Goal: Task Accomplishment & Management: Manage account settings

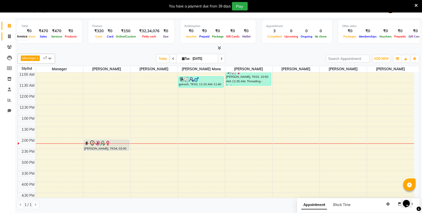
click at [10, 36] on icon at bounding box center [9, 37] width 3 height 4
select select "service"
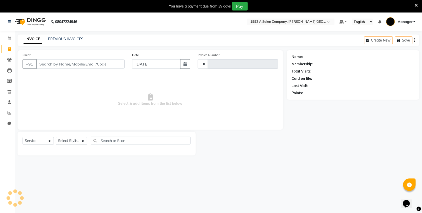
type input "2847"
select select "613"
click at [68, 142] on select "Select Stylist" at bounding box center [71, 141] width 31 height 8
select select "57488"
click at [56, 137] on select "Select Stylist [PERSON_NAME] Manager [PERSON_NAME] Mr [PERSON_NAME] (owner) [PE…" at bounding box center [72, 141] width 33 height 8
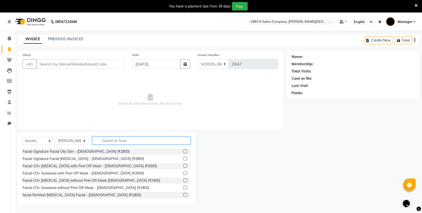
click at [107, 141] on input "text" at bounding box center [141, 141] width 98 height 8
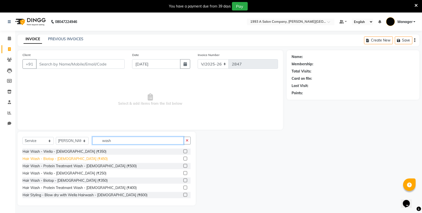
type input "wash"
click at [64, 160] on div "Hair Wash - Biotop - Female (₹450)" at bounding box center [65, 158] width 85 height 5
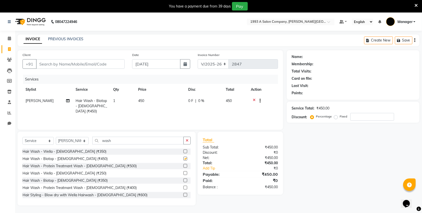
checkbox input "false"
click at [78, 64] on input "Client" at bounding box center [80, 64] width 89 height 10
type input "9"
type input "0"
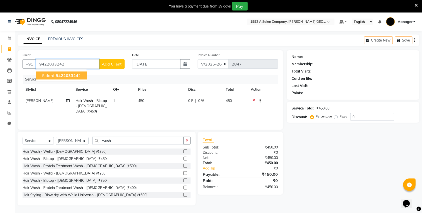
type input "9422033242"
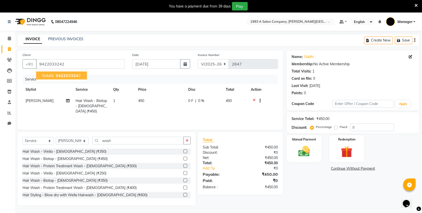
click at [64, 77] on span "942203324" at bounding box center [67, 75] width 23 height 5
click at [306, 152] on img at bounding box center [305, 152] width 20 height 14
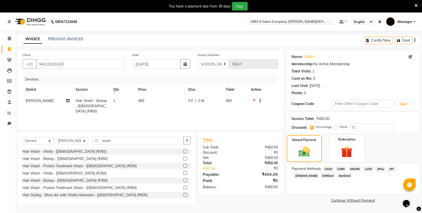
click at [328, 170] on span "CASH" at bounding box center [328, 169] width 11 height 6
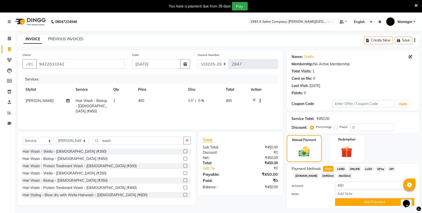
scroll to position [13, 0]
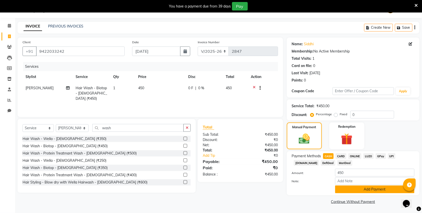
click at [354, 190] on button "Add Payment" at bounding box center [374, 190] width 79 height 8
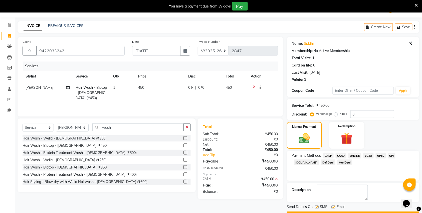
scroll to position [28, 0]
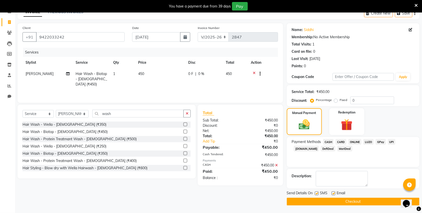
click at [317, 204] on button "Checkout" at bounding box center [353, 202] width 133 height 8
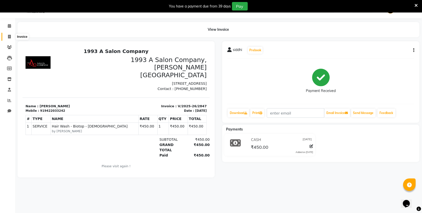
click at [5, 34] on span at bounding box center [9, 37] width 9 height 6
select select "service"
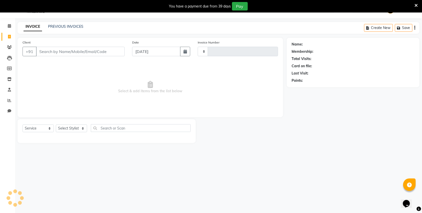
type input "2848"
select select "613"
click at [71, 47] on input "Client" at bounding box center [80, 52] width 89 height 10
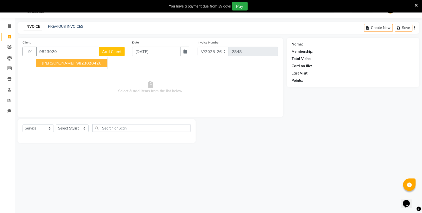
click at [76, 63] on span "9823020" at bounding box center [85, 63] width 18 height 5
type input "9823020426"
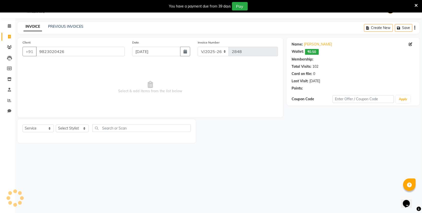
select select "1: Object"
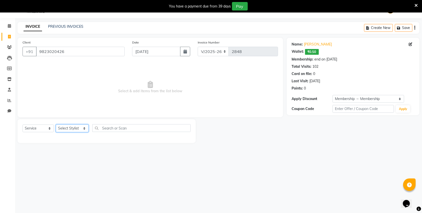
click at [68, 125] on select "Select Stylist Bhagyashri Kaifee Khan Manager Max Ansari Mr Shirish (owner) Pra…" at bounding box center [72, 129] width 33 height 8
select select "11854"
click at [56, 125] on select "Select Stylist Bhagyashri Kaifee Khan Manager Max Ansari Mr Shirish (owner) Pra…" at bounding box center [72, 129] width 33 height 8
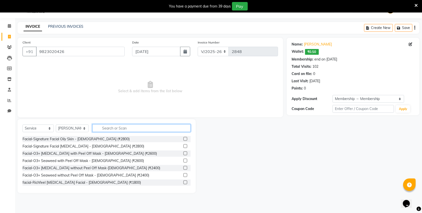
click at [110, 125] on input "text" at bounding box center [141, 128] width 98 height 8
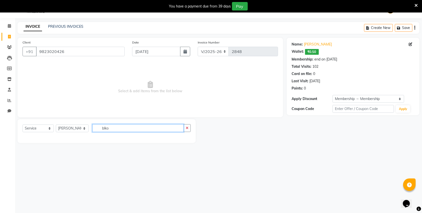
drag, startPoint x: 160, startPoint y: 130, endPoint x: 77, endPoint y: 126, distance: 83.2
click at [77, 126] on div "Select Service Product Membership Package Voucher Prepaid Gift Card Select Styl…" at bounding box center [107, 130] width 168 height 12
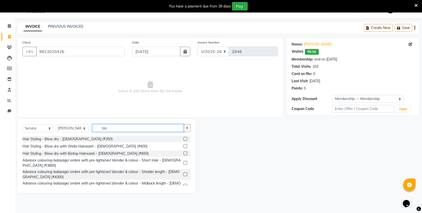
type input "blo"
click at [183, 138] on label at bounding box center [185, 139] width 4 height 4
click at [183, 138] on input "checkbox" at bounding box center [184, 139] width 3 height 3
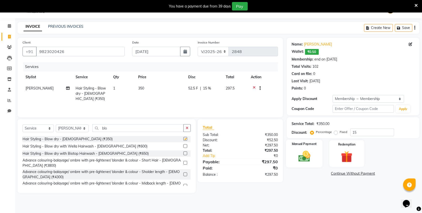
checkbox input "false"
drag, startPoint x: 369, startPoint y: 131, endPoint x: 356, endPoint y: 130, distance: 12.8
click at [356, 130] on input "15" at bounding box center [372, 133] width 44 height 8
click at [303, 161] on img at bounding box center [305, 157] width 20 height 14
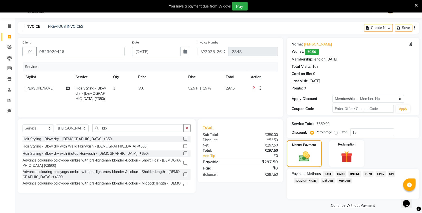
click at [355, 173] on span "ONLINE" at bounding box center [354, 174] width 13 height 6
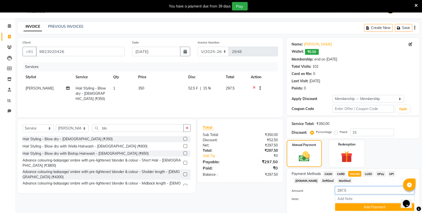
drag, startPoint x: 360, startPoint y: 190, endPoint x: 317, endPoint y: 197, distance: 43.9
click at [317, 197] on div "Amount: 297.5 Note: Add Payment" at bounding box center [353, 199] width 123 height 25
type input "350"
click at [354, 209] on button "Add Payment" at bounding box center [374, 207] width 79 height 8
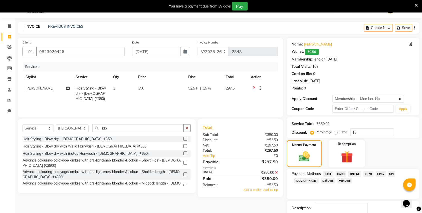
scroll to position [45, 0]
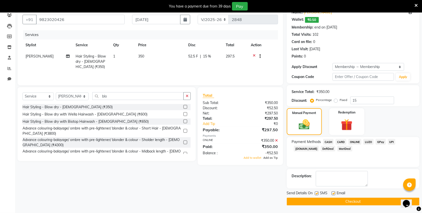
click at [273, 159] on span "Add as Tip" at bounding box center [271, 158] width 15 height 4
click at [316, 194] on label at bounding box center [317, 194] width 4 height 4
click at [316, 194] on input "checkbox" at bounding box center [316, 193] width 3 height 3
checkbox input "false"
click at [317, 202] on button "Checkout" at bounding box center [353, 202] width 133 height 8
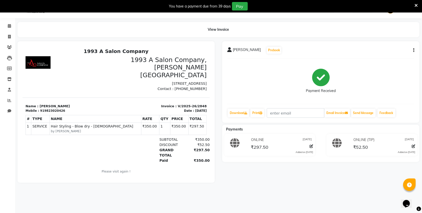
click at [310, 183] on div "Rajshree Prebook Payment Received Download Print Email Invoice Send Message Fee…" at bounding box center [321, 112] width 205 height 142
click at [258, 183] on div "Rajshree Prebook Payment Received Download Print Email Invoice Send Message Fee…" at bounding box center [321, 112] width 205 height 142
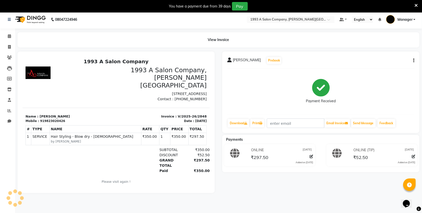
scroll to position [13, 0]
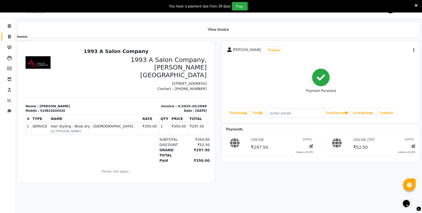
click at [5, 35] on span at bounding box center [9, 37] width 9 height 6
select select "service"
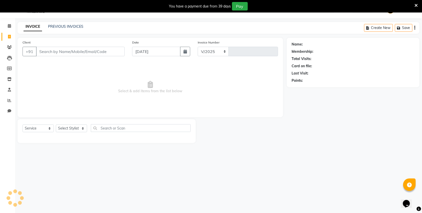
select select "613"
type input "2849"
click at [72, 24] on link "PREVIOUS INVOICES" at bounding box center [65, 26] width 35 height 5
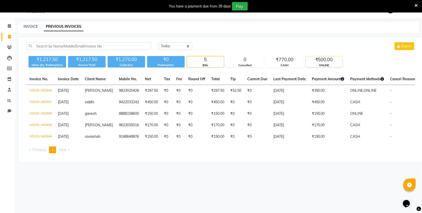
click at [318, 61] on div "₹500.00" at bounding box center [324, 59] width 37 height 7
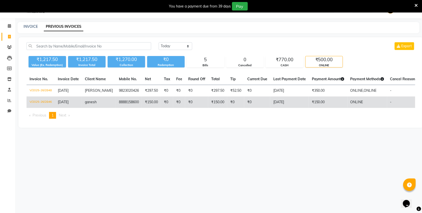
click at [232, 99] on td "₹0" at bounding box center [235, 103] width 17 height 12
click at [142, 100] on td "₹150.00" at bounding box center [151, 103] width 19 height 12
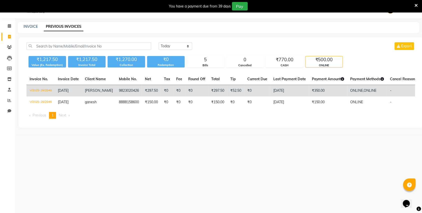
click at [149, 96] on td "₹297.50" at bounding box center [151, 91] width 19 height 12
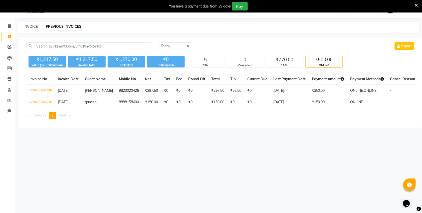
click at [289, 53] on div "Today Yesterday Custom Range Export" at bounding box center [287, 48] width 264 height 12
click at [289, 54] on div "Today Yesterday Custom Range Export" at bounding box center [287, 48] width 264 height 12
click at [289, 56] on div "₹770.00" at bounding box center [284, 59] width 37 height 7
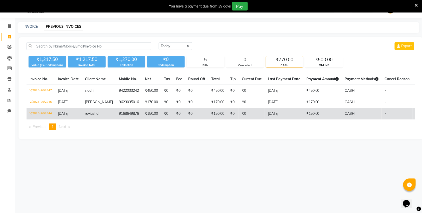
click at [208, 113] on td "₹150.00" at bounding box center [217, 114] width 19 height 12
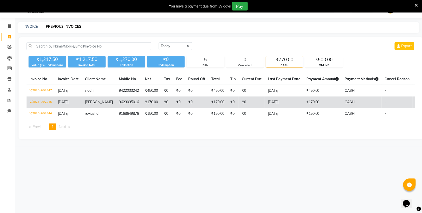
click at [116, 99] on td "9623035016" at bounding box center [129, 103] width 26 height 12
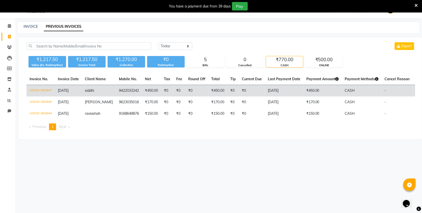
click at [164, 94] on td "₹0" at bounding box center [167, 91] width 12 height 12
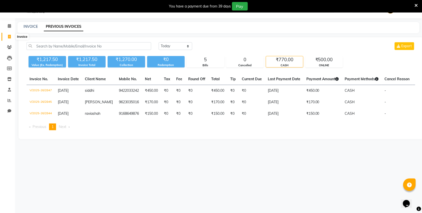
click at [7, 35] on span at bounding box center [9, 37] width 9 height 6
select select "service"
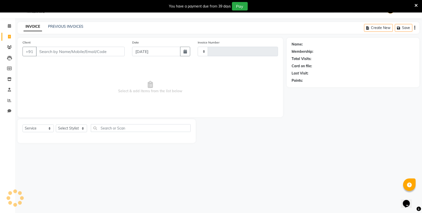
type input "2849"
select select "613"
click at [80, 25] on link "PREVIOUS INVOICES" at bounding box center [65, 26] width 35 height 5
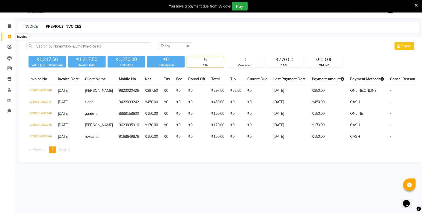
click at [11, 34] on span at bounding box center [9, 37] width 9 height 6
select select "service"
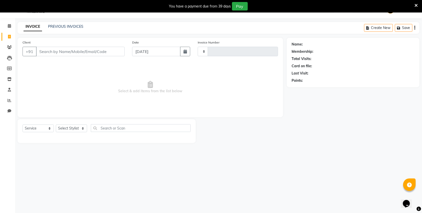
type input "2849"
select select "613"
click at [94, 54] on input "Client" at bounding box center [80, 52] width 89 height 10
click at [57, 67] on span "Select & add items from the list below" at bounding box center [151, 87] width 256 height 50
click at [64, 48] on input "Client" at bounding box center [80, 52] width 89 height 10
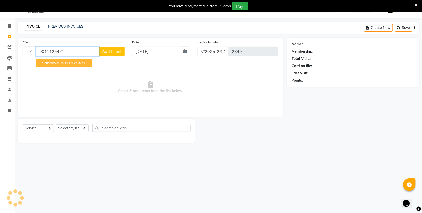
type input "9011125471"
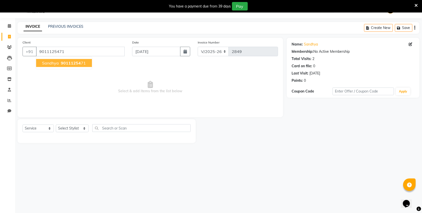
click at [74, 64] on span "90111254" at bounding box center [71, 63] width 20 height 5
click at [77, 126] on select "Select Stylist Bhagyashri Kaifee Khan Manager Max Ansari Mr Shirish (owner) Pra…" at bounding box center [72, 129] width 33 height 8
select select "57488"
click at [56, 125] on select "Select Stylist Bhagyashri Kaifee Khan Manager Max Ansari Mr Shirish (owner) Pra…" at bounding box center [72, 129] width 33 height 8
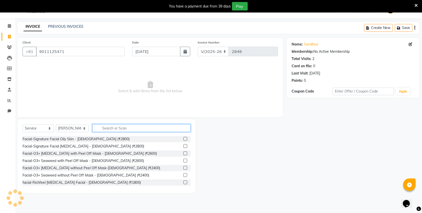
click at [142, 124] on input "text" at bounding box center [141, 128] width 98 height 8
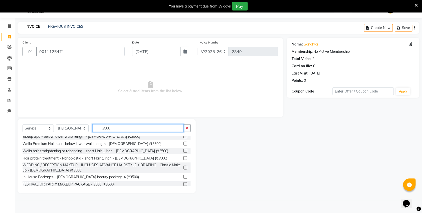
scroll to position [31, 0]
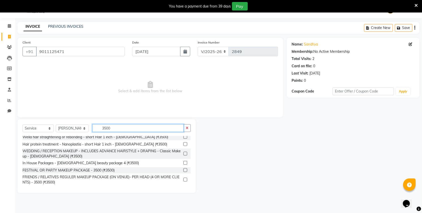
type input "3500"
click at [183, 163] on label at bounding box center [185, 163] width 4 height 4
click at [183, 163] on input "checkbox" at bounding box center [184, 163] width 3 height 3
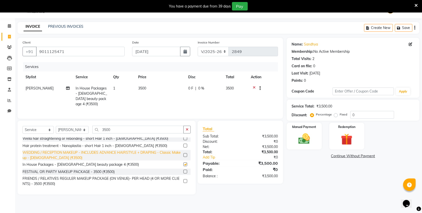
checkbox input "false"
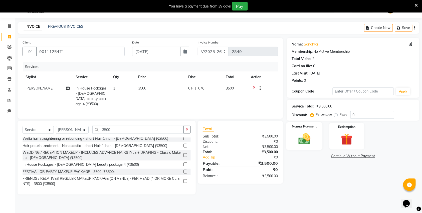
click at [312, 139] on img at bounding box center [305, 139] width 20 height 14
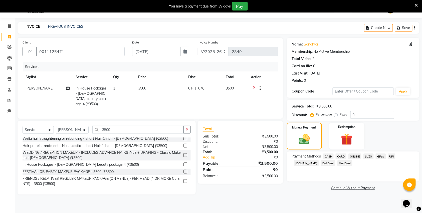
click at [353, 152] on div "Payment Methods CASH CARD ONLINE LUZO GPay UPI Deal.mu DefiDeal MariDeal" at bounding box center [353, 167] width 133 height 30
click at [353, 154] on div "ONLINE" at bounding box center [353, 157] width 15 height 7
click at [357, 159] on span "ONLINE" at bounding box center [354, 157] width 13 height 6
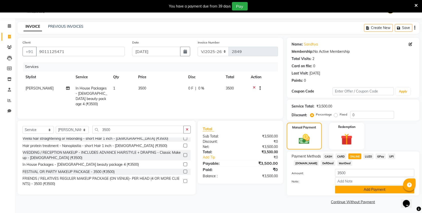
click at [350, 191] on button "Add Payment" at bounding box center [374, 190] width 79 height 8
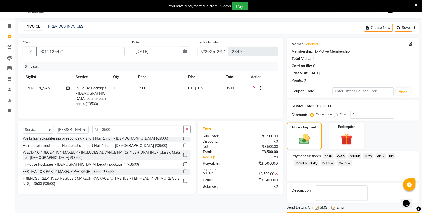
scroll to position [28, 0]
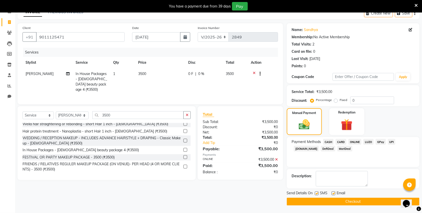
click at [316, 193] on label at bounding box center [317, 194] width 4 height 4
click at [316, 193] on input "checkbox" at bounding box center [316, 193] width 3 height 3
checkbox input "false"
click at [318, 202] on button "Checkout" at bounding box center [353, 202] width 133 height 8
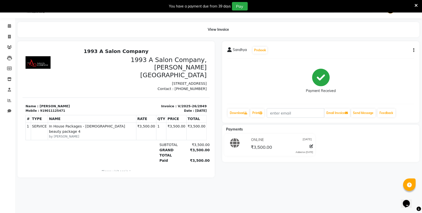
click at [61, 132] on td "SERVICE In House Packages - Female beauty package 4 by Shital Dhamane" at bounding box center [92, 131] width 88 height 17
click at [33, 123] on td "SERVICE" at bounding box center [39, 131] width 17 height 17
click at [412, 48] on button "button" at bounding box center [413, 50] width 3 height 5
click at [381, 55] on div "Edit Item Staff" at bounding box center [389, 53] width 34 height 6
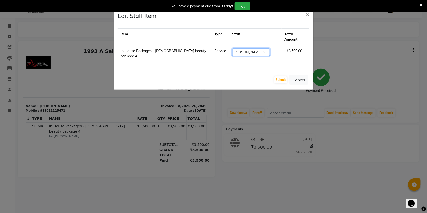
click at [259, 49] on select "Select Bhagyashri Kaifee Khan Manager Max Ansari Mr Shirish (owner) Prachi Maha…" at bounding box center [251, 53] width 38 height 8
select select "82880"
click at [232, 49] on select "Select Bhagyashri Kaifee Khan Manager Max Ansari Mr Shirish (owner) Prachi Maha…" at bounding box center [251, 53] width 38 height 8
click at [286, 77] on button "Submit" at bounding box center [280, 80] width 13 height 7
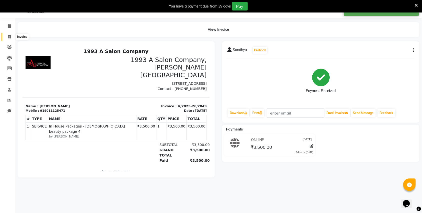
click at [8, 37] on icon at bounding box center [9, 37] width 3 height 4
select select "613"
select select "service"
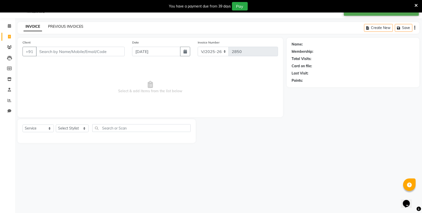
click at [72, 24] on link "PREVIOUS INVOICES" at bounding box center [65, 26] width 35 height 5
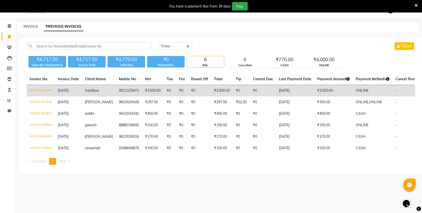
click at [120, 93] on td "9011125471" at bounding box center [129, 91] width 26 height 12
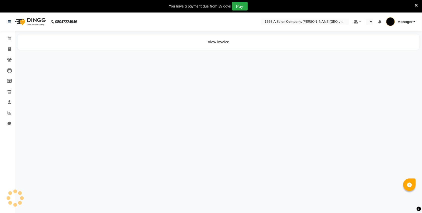
select select "en"
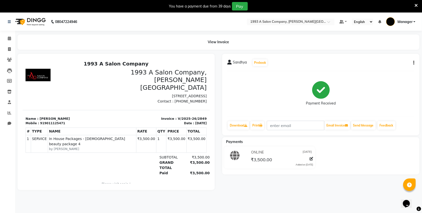
click at [33, 137] on td "SERVICE" at bounding box center [39, 143] width 17 height 17
click at [61, 138] on span "In House Packages - Female beauty package 4" at bounding box center [92, 141] width 86 height 11
click at [55, 144] on td "SERVICE In House Packages - Female beauty package 4 by prajakta" at bounding box center [92, 143] width 88 height 17
click at [55, 147] on small "by prajakta" at bounding box center [92, 149] width 86 height 5
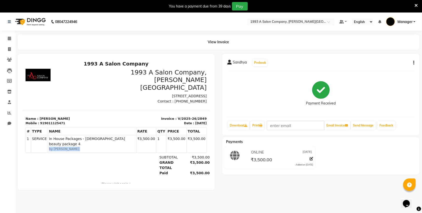
click at [56, 147] on small "by prajakta" at bounding box center [92, 149] width 86 height 5
click at [233, 61] on span "Sandhya" at bounding box center [240, 63] width 14 height 7
click at [237, 63] on span "Sandhya" at bounding box center [240, 63] width 14 height 7
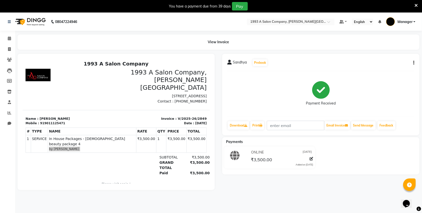
click at [262, 66] on div "Sandhya Prebook" at bounding box center [247, 63] width 41 height 8
drag, startPoint x: 13, startPoint y: 48, endPoint x: 12, endPoint y: 50, distance: 2.7
click at [11, 50] on icon at bounding box center [9, 49] width 3 height 4
select select "service"
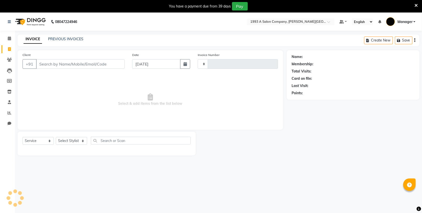
scroll to position [13, 0]
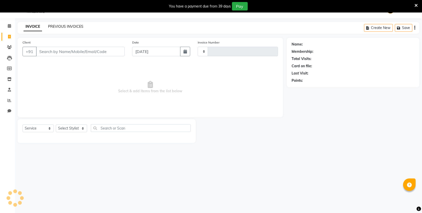
click at [58, 27] on link "PREVIOUS INVOICES" at bounding box center [65, 26] width 35 height 5
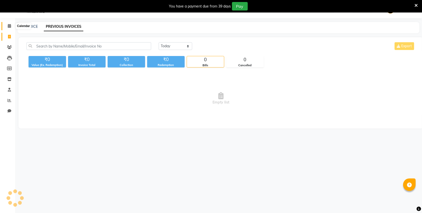
click at [10, 29] on span at bounding box center [9, 26] width 9 height 6
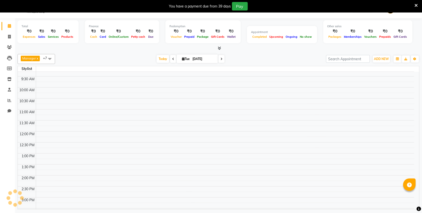
scroll to position [67, 0]
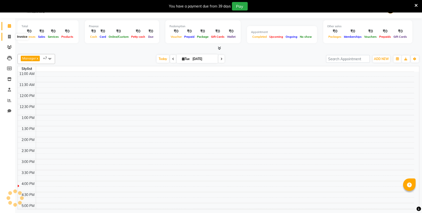
click at [8, 37] on icon at bounding box center [9, 37] width 3 height 4
select select "service"
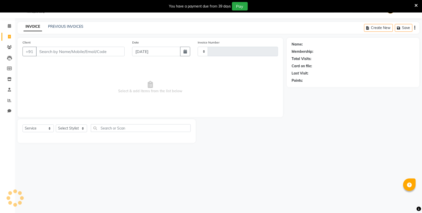
click at [70, 49] on input "Client" at bounding box center [80, 52] width 89 height 10
click at [9, 48] on icon at bounding box center [9, 47] width 5 height 4
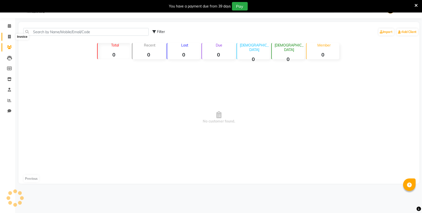
click at [8, 37] on icon at bounding box center [9, 37] width 3 height 4
select select "service"
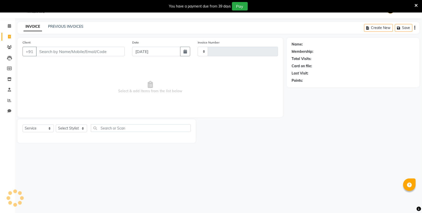
click at [59, 48] on input "Client" at bounding box center [80, 52] width 89 height 10
click at [77, 48] on input "Client" at bounding box center [80, 52] width 89 height 10
click at [83, 49] on input "Client" at bounding box center [80, 52] width 89 height 10
click at [275, 104] on span "Select & add items from the list below" at bounding box center [151, 89] width 256 height 50
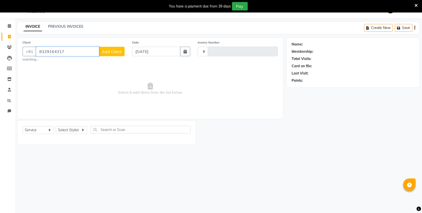
drag, startPoint x: 40, startPoint y: 50, endPoint x: 69, endPoint y: 51, distance: 29.1
click at [69, 51] on input "8329164317" at bounding box center [67, 52] width 63 height 10
click at [71, 70] on span "Select & add items from the list below" at bounding box center [151, 89] width 256 height 50
click at [81, 53] on input "8329164317" at bounding box center [67, 52] width 63 height 10
type input "8329164317"
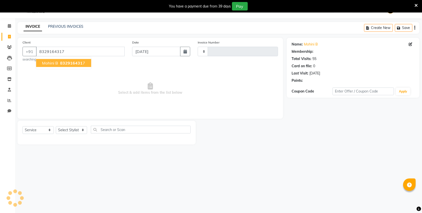
click at [76, 63] on span "832916431" at bounding box center [71, 63] width 23 height 5
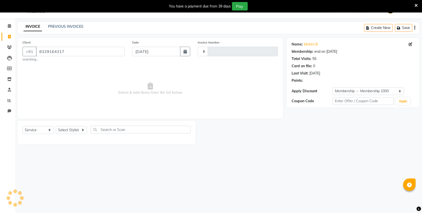
select select "2: Object"
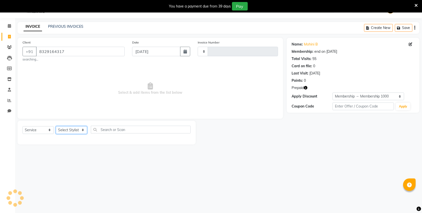
click at [80, 130] on select "Select Stylist" at bounding box center [71, 130] width 31 height 8
drag, startPoint x: 76, startPoint y: 133, endPoint x: 75, endPoint y: 116, distance: 17.3
click at [76, 121] on div "Select Service Product Membership Package Voucher Prepaid Gift Card Select Styl…" at bounding box center [107, 133] width 178 height 24
click at [77, 132] on select "Select Stylist" at bounding box center [71, 130] width 31 height 8
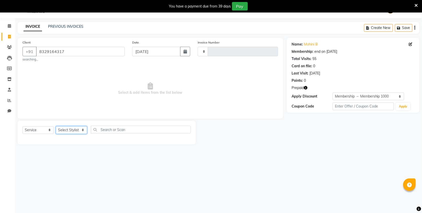
click at [79, 129] on select "Select Stylist" at bounding box center [71, 130] width 31 height 8
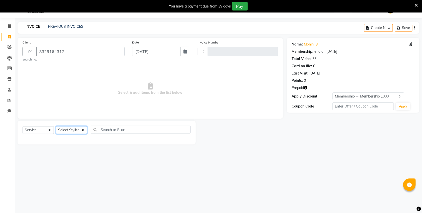
click at [79, 129] on select "Select Stylist" at bounding box center [71, 130] width 31 height 8
click at [102, 127] on input "text" at bounding box center [141, 130] width 100 height 8
click at [68, 130] on select "Select Stylist" at bounding box center [71, 130] width 31 height 8
click at [44, 133] on select "Select Service Product Membership Package Voucher Prepaid Gift Card" at bounding box center [38, 130] width 31 height 8
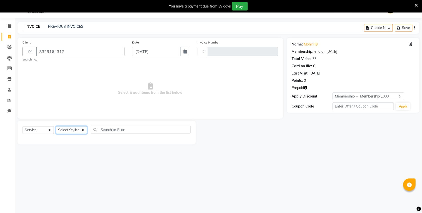
click at [62, 128] on select "Select Stylist" at bounding box center [71, 130] width 31 height 8
click at [68, 130] on select "Select Stylist" at bounding box center [71, 130] width 31 height 8
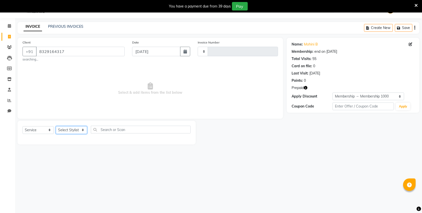
click at [68, 130] on select "Select Stylist" at bounding box center [71, 130] width 31 height 8
drag, startPoint x: 40, startPoint y: 50, endPoint x: 77, endPoint y: 49, distance: 36.6
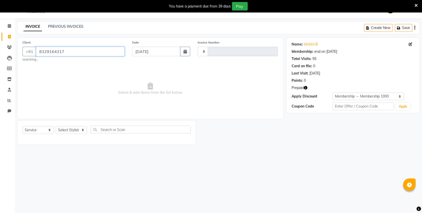
click at [77, 49] on input "8329164317" at bounding box center [80, 52] width 89 height 10
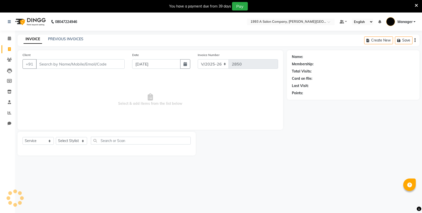
select select "613"
select select "service"
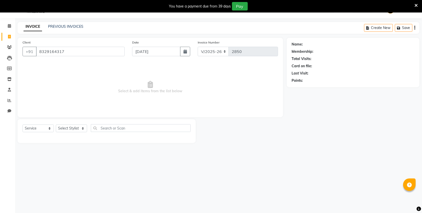
type input "8329164317"
select select "1: Object"
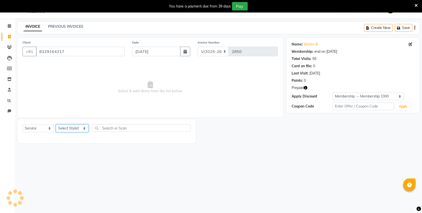
click at [65, 127] on select "Select Stylist [PERSON_NAME] Manager [PERSON_NAME] Mr [PERSON_NAME] (owner) [PE…" at bounding box center [72, 129] width 33 height 8
select select "11854"
click at [56, 125] on select "Select Stylist Bhagyashri Kaifee Khan Manager Max Ansari Mr Shirish (owner) Pra…" at bounding box center [72, 129] width 33 height 8
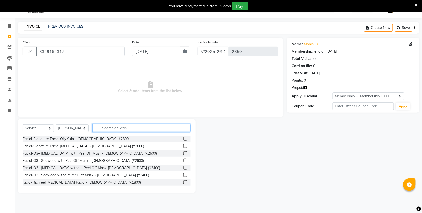
click at [115, 129] on input "text" at bounding box center [141, 128] width 98 height 8
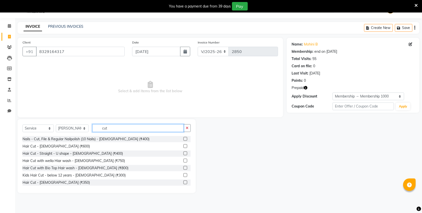
type input "cut"
click at [183, 161] on label at bounding box center [185, 161] width 4 height 4
click at [183, 161] on input "checkbox" at bounding box center [184, 160] width 3 height 3
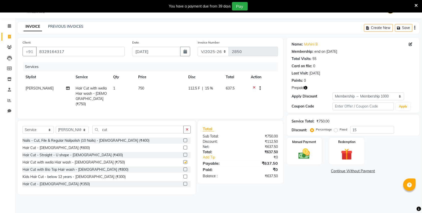
checkbox input "false"
click at [191, 130] on div "Select Service Product Membership Package Voucher Prepaid Gift Card Select Styl…" at bounding box center [107, 158] width 178 height 74
click at [188, 129] on icon "button" at bounding box center [187, 130] width 3 height 4
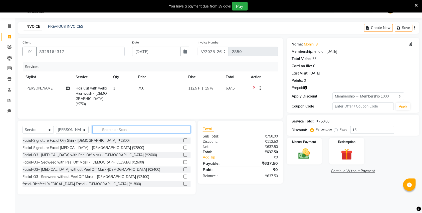
click at [159, 129] on input "text" at bounding box center [141, 130] width 98 height 8
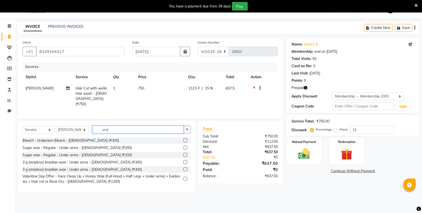
type input "und"
click at [184, 161] on label at bounding box center [185, 162] width 4 height 4
click at [184, 161] on input "checkbox" at bounding box center [184, 162] width 3 height 3
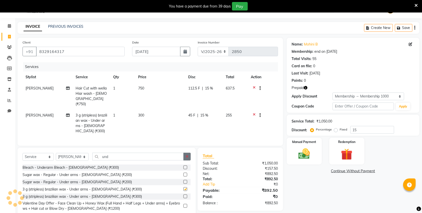
checkbox input "false"
click at [187, 155] on icon "button" at bounding box center [187, 157] width 3 height 4
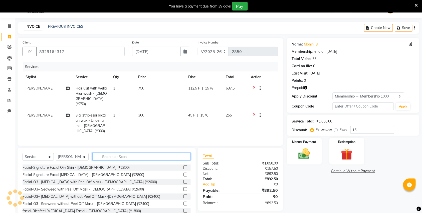
click at [173, 153] on input "text" at bounding box center [141, 157] width 98 height 8
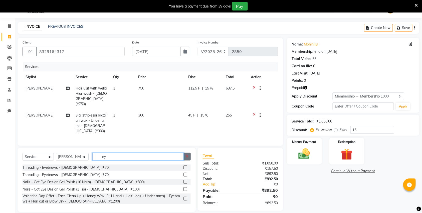
type input "ey"
click at [187, 155] on icon "button" at bounding box center [187, 157] width 3 height 4
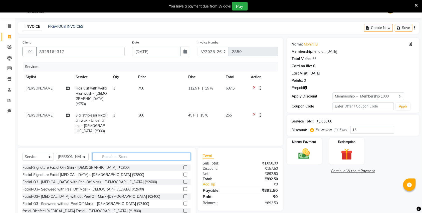
click at [160, 153] on input "text" at bounding box center [141, 157] width 98 height 8
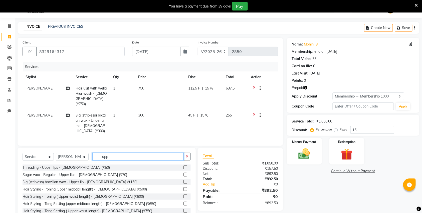
type input "upp"
click at [183, 180] on label at bounding box center [185, 182] width 4 height 4
click at [183, 181] on input "checkbox" at bounding box center [184, 182] width 3 height 3
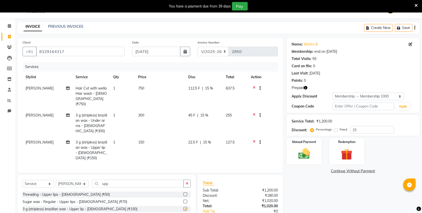
checkbox input "false"
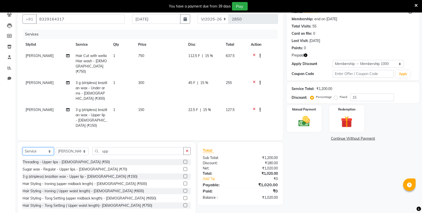
click at [37, 148] on select "Select Service Product Membership Package Voucher Prepaid Gift Card" at bounding box center [38, 152] width 31 height 8
select select "product"
click at [23, 148] on select "Select Service Product Membership Package Voucher Prepaid Gift Card" at bounding box center [38, 152] width 31 height 8
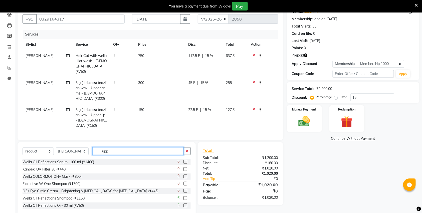
click at [149, 147] on input "upp" at bounding box center [137, 151] width 91 height 8
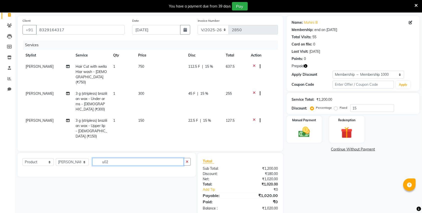
click at [102, 158] on input "u02" at bounding box center [137, 162] width 91 height 8
type input "02"
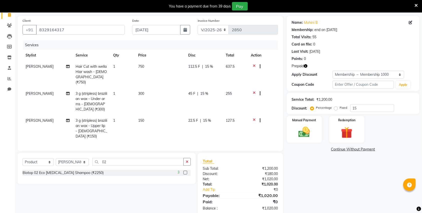
click at [184, 171] on label at bounding box center [185, 173] width 4 height 4
click at [184, 171] on input "checkbox" at bounding box center [184, 172] width 3 height 3
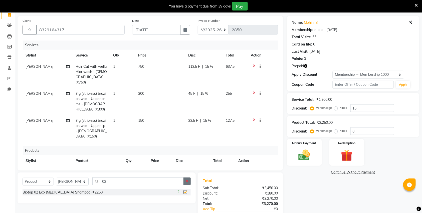
checkbox input "false"
drag, startPoint x: 190, startPoint y: 179, endPoint x: 149, endPoint y: 180, distance: 40.6
click at [190, 179] on button "button" at bounding box center [186, 182] width 7 height 8
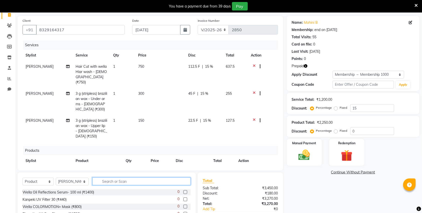
click at [149, 180] on input "text" at bounding box center [141, 182] width 98 height 8
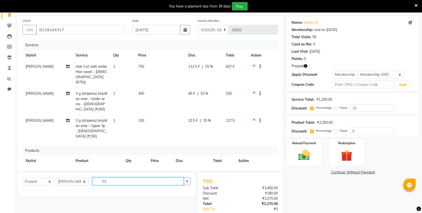
type input "0"
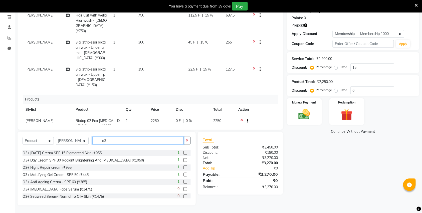
scroll to position [44, 0]
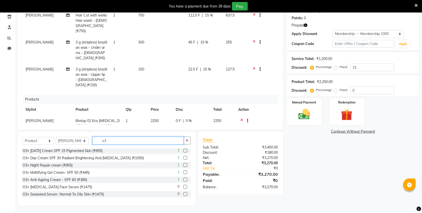
type input "o3"
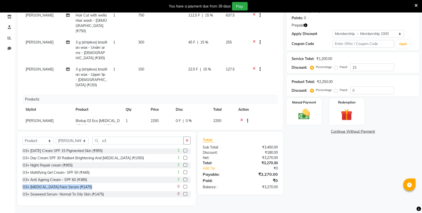
drag, startPoint x: 21, startPoint y: 187, endPoint x: 89, endPoint y: 185, distance: 68.1
click at [89, 185] on div "Select Service Product Membership Package Voucher Prepaid Gift Card Select Styl…" at bounding box center [107, 169] width 178 height 74
copy div "O3+ Skin Whitening Face Serum (₹1475)"
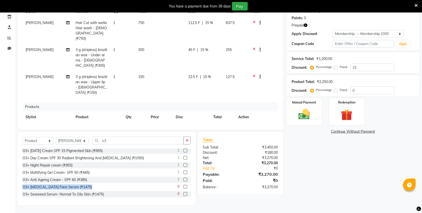
scroll to position [0, 0]
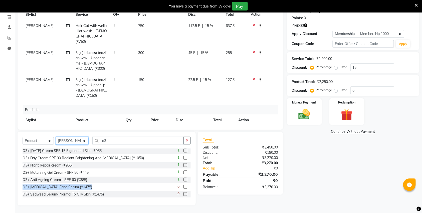
click at [60, 141] on select "Select Stylist Bhagyashri Kaifee Khan Manager Max Ansari Mr Shirish (owner) Pra…" at bounding box center [72, 141] width 33 height 8
click at [37, 141] on select "Select Service Product Membership Package Voucher Prepaid Gift Card" at bounding box center [38, 141] width 31 height 8
click at [23, 137] on select "Select Service Product Membership Package Voucher Prepaid Gift Card" at bounding box center [38, 141] width 31 height 8
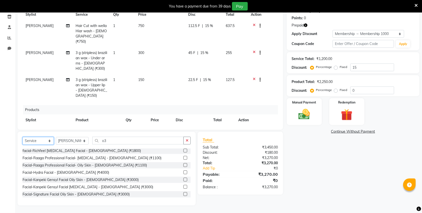
drag, startPoint x: 37, startPoint y: 137, endPoint x: 40, endPoint y: 142, distance: 5.5
click at [38, 138] on select "Select Service Product Membership Package Voucher Prepaid Gift Card" at bounding box center [38, 141] width 31 height 8
select select "product"
click at [23, 137] on select "Select Service Product Membership Package Voucher Prepaid Gift Card" at bounding box center [38, 141] width 31 height 8
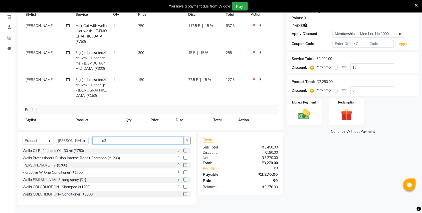
click at [117, 140] on input "o3" at bounding box center [137, 141] width 91 height 8
type input "o"
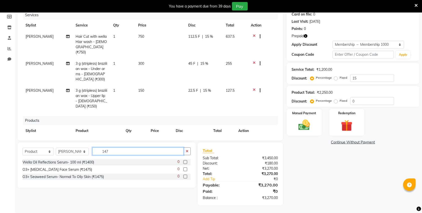
scroll to position [64, 0]
type input "1475"
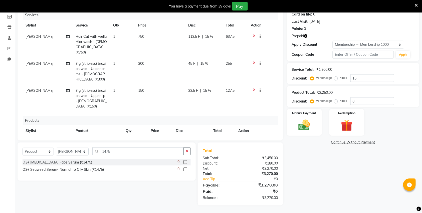
click at [185, 161] on label at bounding box center [185, 162] width 4 height 4
click at [185, 161] on input "checkbox" at bounding box center [184, 162] width 3 height 3
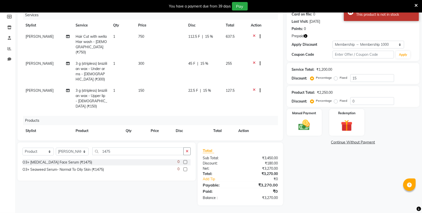
click at [186, 163] on label at bounding box center [185, 162] width 4 height 4
click at [186, 163] on input "checkbox" at bounding box center [184, 162] width 3 height 3
click at [186, 163] on label at bounding box center [185, 162] width 4 height 4
click at [186, 163] on input "checkbox" at bounding box center [184, 162] width 3 height 3
click at [186, 163] on label at bounding box center [185, 162] width 4 height 4
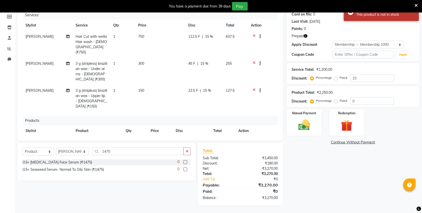
click at [186, 163] on input "checkbox" at bounding box center [184, 162] width 3 height 3
checkbox input "false"
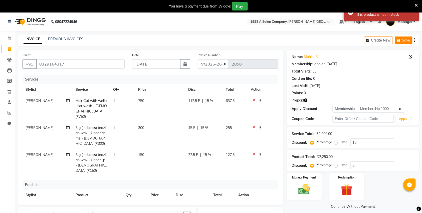
click at [401, 40] on icon "button" at bounding box center [399, 41] width 5 height 4
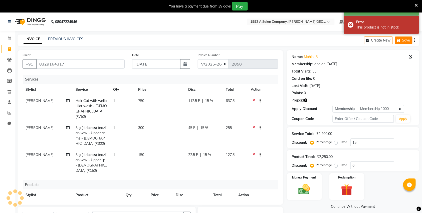
click at [401, 40] on icon "button" at bounding box center [399, 41] width 5 height 4
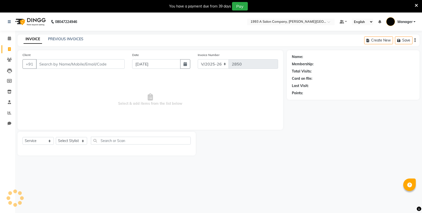
select select "613"
select select "service"
click at [9, 90] on icon at bounding box center [9, 92] width 4 height 4
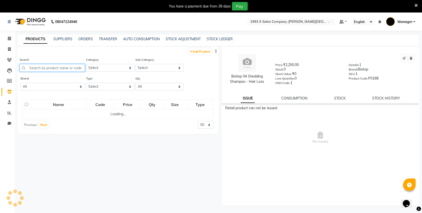
click at [62, 65] on input "text" at bounding box center [53, 68] width 66 height 8
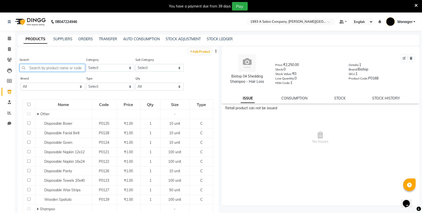
paste input "O3+ [MEDICAL_DATA] Face Serum (₹1475)"
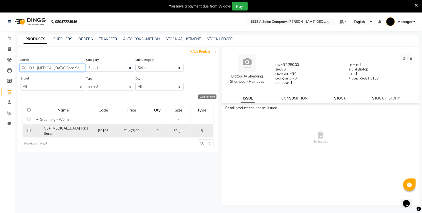
type input "O3+ [MEDICAL_DATA] Face Se"
click at [28, 130] on input "checkbox" at bounding box center [28, 130] width 3 height 3
checkbox input "true"
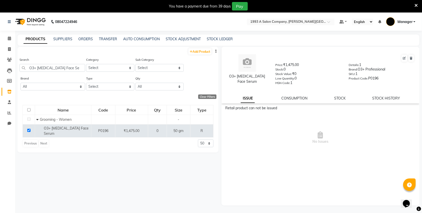
click at [305, 101] on div "O3+ [MEDICAL_DATA] Face Serum Price: ₹1,475.00 Stock: 0 Stock Value: ₹0 Low Qua…" at bounding box center [321, 75] width 198 height 57
click at [303, 98] on link "CONSUMPTION" at bounding box center [295, 98] width 26 height 5
click at [346, 101] on div "O3+ [MEDICAL_DATA] Face Serum Price: ₹1,475.00 Stock: 0 Stock Value: ₹0 Low Qua…" at bounding box center [321, 75] width 198 height 57
click at [341, 99] on link "STOCK" at bounding box center [340, 98] width 12 height 5
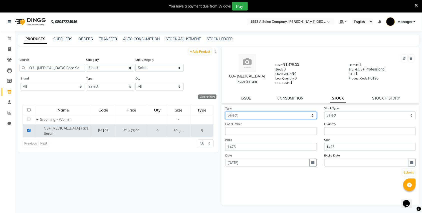
click at [302, 115] on select "Select In Out" at bounding box center [271, 116] width 92 height 8
select select "in"
click at [225, 112] on select "Select In Out" at bounding box center [271, 116] width 92 height 8
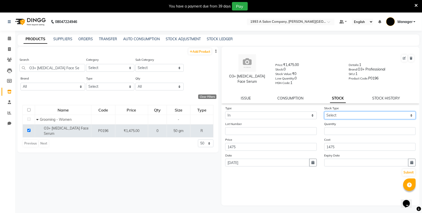
click at [340, 115] on select "Select New Stock Adjustment Return Other" at bounding box center [370, 116] width 92 height 8
select select "adjustment"
click at [324, 112] on select "Select New Stock Adjustment Return Other" at bounding box center [370, 116] width 92 height 8
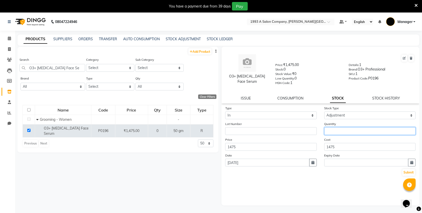
click at [340, 128] on input "number" at bounding box center [370, 131] width 92 height 8
type input "2"
click at [408, 171] on button "Submit" at bounding box center [408, 172] width 13 height 7
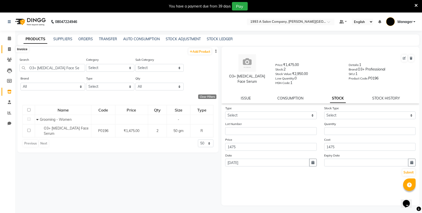
click at [12, 48] on span at bounding box center [9, 50] width 9 height 6
select select "service"
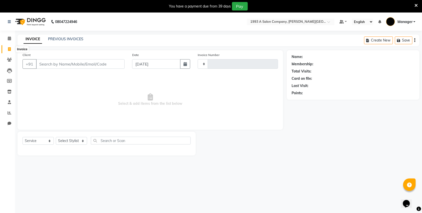
scroll to position [13, 0]
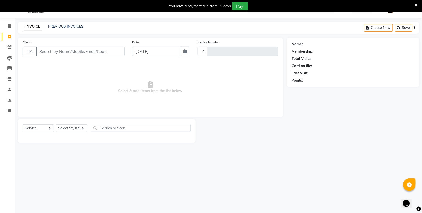
type input "2850"
select select "613"
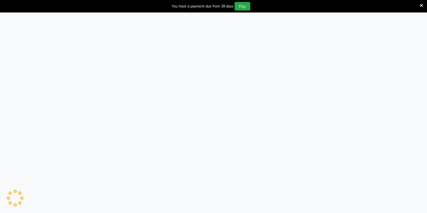
select select "613"
select select "service"
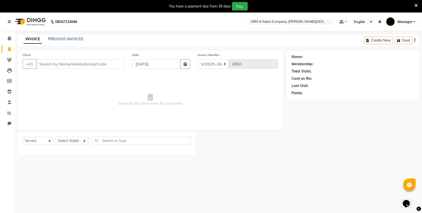
click at [415, 41] on icon "button" at bounding box center [415, 40] width 1 height 0
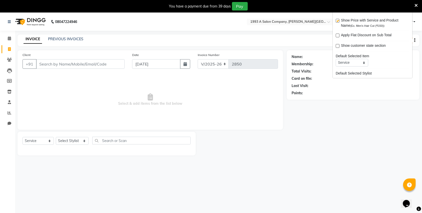
click at [302, 64] on div "Membership:" at bounding box center [303, 64] width 22 height 5
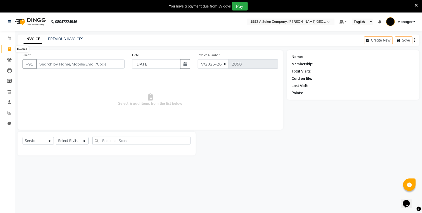
click at [6, 47] on span at bounding box center [9, 50] width 9 height 6
select select "service"
type input "2850"
select select "613"
click at [6, 47] on span at bounding box center [9, 50] width 9 height 6
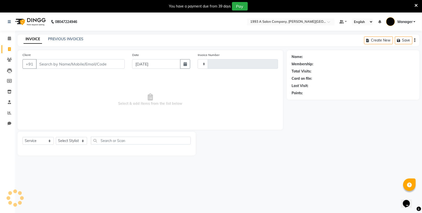
click at [6, 47] on span at bounding box center [9, 50] width 9 height 6
select select "service"
click at [6, 47] on span at bounding box center [9, 50] width 9 height 6
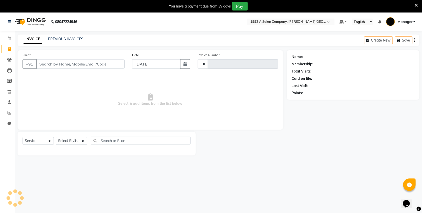
click at [7, 48] on span at bounding box center [9, 50] width 9 height 6
drag, startPoint x: 7, startPoint y: 48, endPoint x: 63, endPoint y: 38, distance: 57.0
click at [63, 38] on link "PREVIOUS INVOICES" at bounding box center [65, 39] width 35 height 5
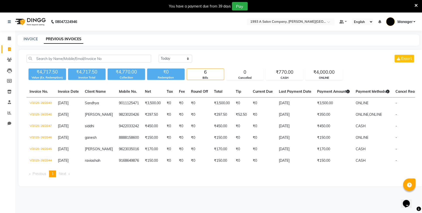
click at [12, 45] on link "Invoice" at bounding box center [8, 49] width 12 height 8
select select "service"
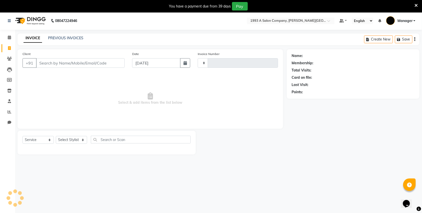
type input "2850"
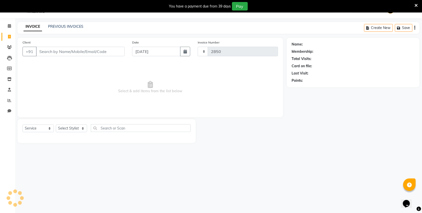
select select "613"
click at [417, 28] on div "Create New Save" at bounding box center [391, 28] width 55 height 12
click at [416, 28] on icon "button" at bounding box center [415, 28] width 1 height 0
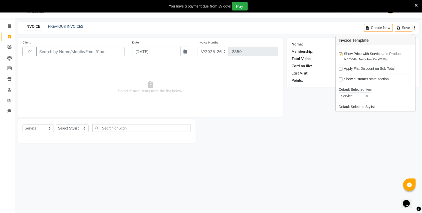
click at [239, 85] on span "Select & add items from the list below" at bounding box center [151, 87] width 256 height 50
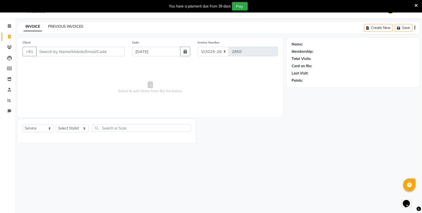
click at [59, 28] on link "PREVIOUS INVOICES" at bounding box center [65, 26] width 35 height 5
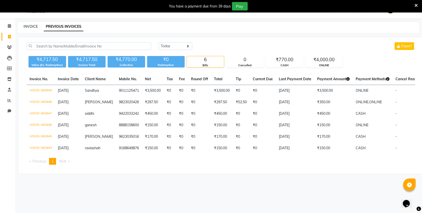
click at [28, 26] on link "INVOICE" at bounding box center [31, 26] width 14 height 5
select select "613"
select select "service"
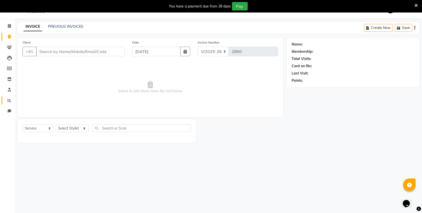
click at [8, 103] on link "Reports" at bounding box center [8, 101] width 12 height 8
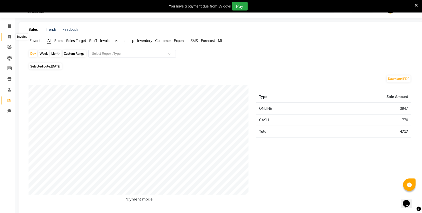
click at [11, 37] on span at bounding box center [9, 37] width 9 height 6
select select "service"
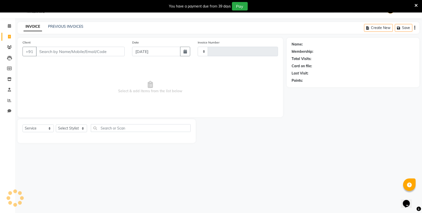
type input "2850"
select select "613"
click at [52, 51] on input "Client" at bounding box center [80, 52] width 89 height 10
click at [415, 28] on icon "button" at bounding box center [415, 28] width 1 height 0
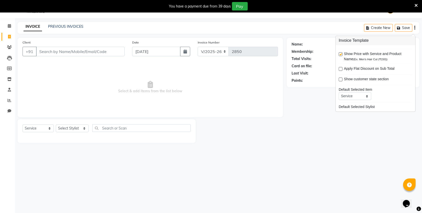
click at [314, 102] on div "Name: Membership: Total Visits: Card on file: Last Visit: Points:" at bounding box center [355, 90] width 136 height 105
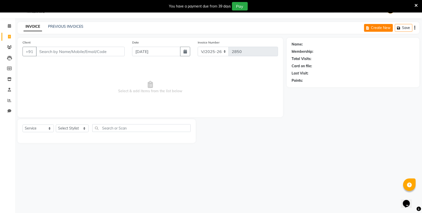
click at [377, 29] on button "Create New" at bounding box center [378, 28] width 29 height 8
select select "service"
type input "2850"
select select "613"
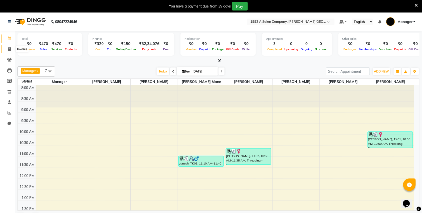
click at [6, 49] on span at bounding box center [9, 50] width 9 height 6
select select "service"
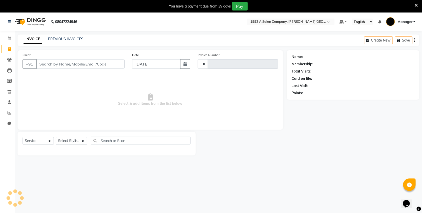
type input "2850"
select select "613"
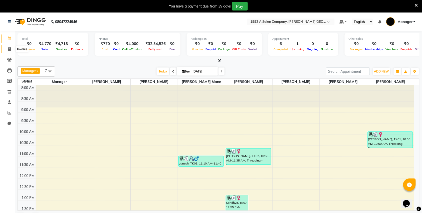
click at [8, 47] on icon at bounding box center [9, 49] width 3 height 4
select select "613"
select select "service"
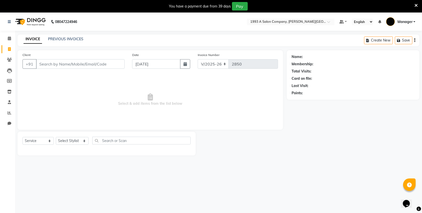
click at [73, 73] on div "Client +91 Date 02-09-2025 Invoice Number V/2025 V/2025-26 2850 Select & add it…" at bounding box center [151, 90] width 266 height 80
click at [75, 64] on input "Client" at bounding box center [80, 64] width 89 height 10
paste input "O3+ Skin Whitening F"
type input "O3+ Skin Whitening F"
drag, startPoint x: 90, startPoint y: 66, endPoint x: 37, endPoint y: 66, distance: 52.3
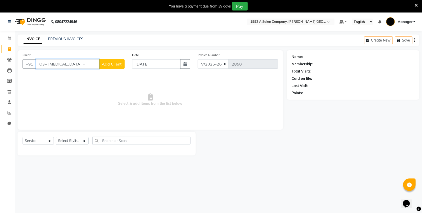
click at [37, 66] on input "O3+ Skin Whitening F" at bounding box center [67, 64] width 63 height 10
click at [8, 38] on icon at bounding box center [9, 39] width 3 height 4
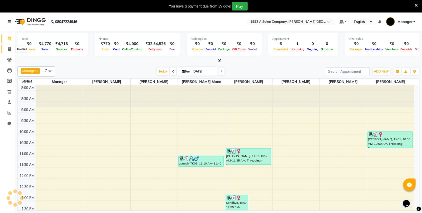
click at [9, 47] on span at bounding box center [9, 50] width 9 height 6
select select "service"
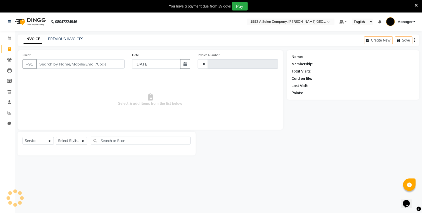
type input "2850"
select select "613"
click at [416, 40] on icon "button" at bounding box center [415, 40] width 1 height 0
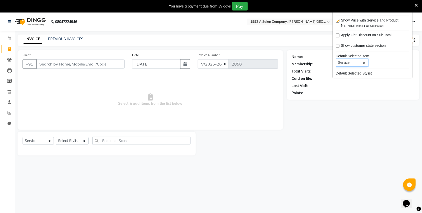
click at [354, 65] on select "Service Product Membership Package Voucher Prepaid Gift Card" at bounding box center [352, 63] width 33 height 8
click at [300, 122] on div "Name: Membership: Total Visits: Card on file: Last Visit: Points:" at bounding box center [355, 102] width 136 height 105
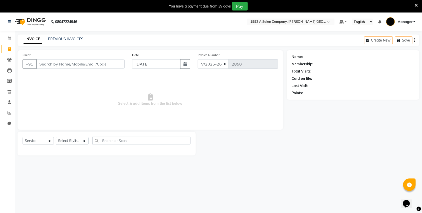
click at [73, 42] on div "INVOICE PREVIOUS INVOICES" at bounding box center [54, 40] width 72 height 6
click at [71, 38] on link "PREVIOUS INVOICES" at bounding box center [65, 39] width 35 height 5
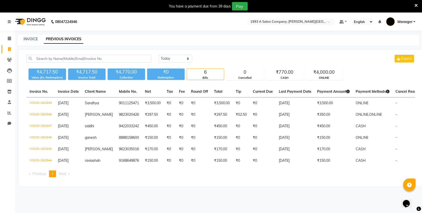
click at [32, 35] on div "INVOICE PREVIOUS INVOICES" at bounding box center [219, 40] width 402 height 11
click at [32, 39] on link "INVOICE" at bounding box center [31, 39] width 14 height 5
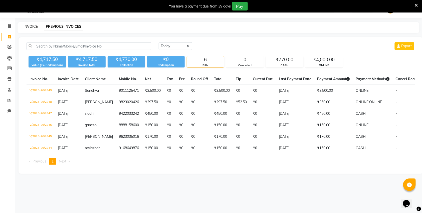
select select "service"
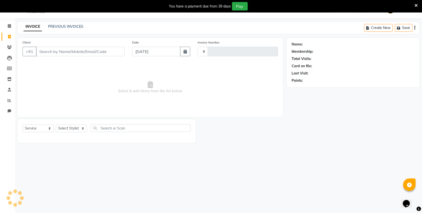
type input "2850"
select select "613"
click at [4, 28] on link "Calendar" at bounding box center [8, 26] width 12 height 8
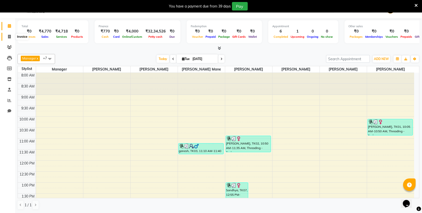
click at [11, 38] on span at bounding box center [9, 37] width 9 height 6
select select "service"
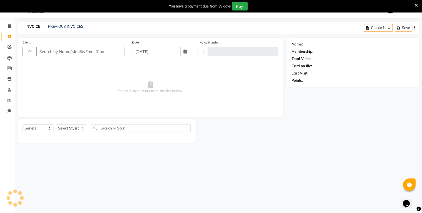
type input "2850"
select select "613"
click at [9, 28] on icon at bounding box center [9, 26] width 3 height 4
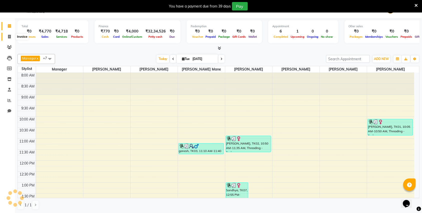
click at [9, 35] on icon at bounding box center [9, 37] width 3 height 4
select select "613"
select select "service"
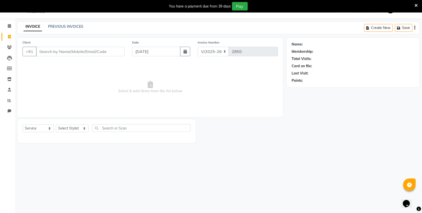
click at [415, 28] on icon "button" at bounding box center [415, 28] width 1 height 0
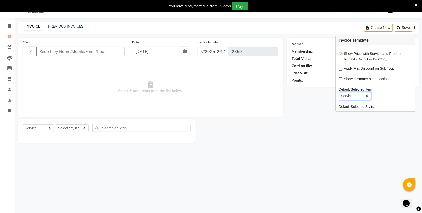
click at [349, 98] on select "Service Product Membership Package Voucher Prepaid Gift Card" at bounding box center [355, 97] width 33 height 8
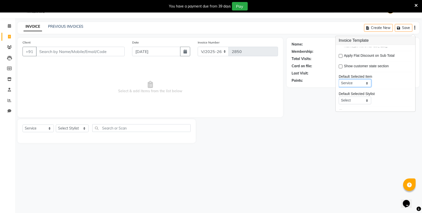
scroll to position [13, 0]
click at [361, 103] on select "Select Not Set Bhagyashri Kaifee Khan Manager Max Ansari Mr Shirish (owner) Pra…" at bounding box center [355, 101] width 33 height 8
click at [397, 84] on div "Default Selected Item Service Product Membership Package Voucher Prepaid Gift C…" at bounding box center [376, 80] width 74 height 13
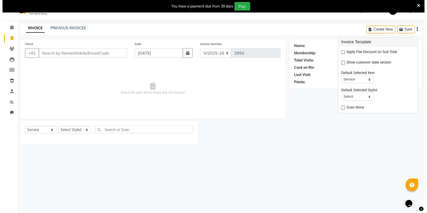
scroll to position [0, 0]
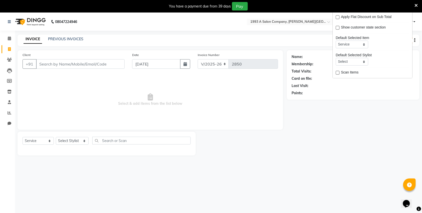
click at [307, 121] on div "Name: Membership: Total Visits: Card on file: Last Visit: Points:" at bounding box center [355, 102] width 136 height 105
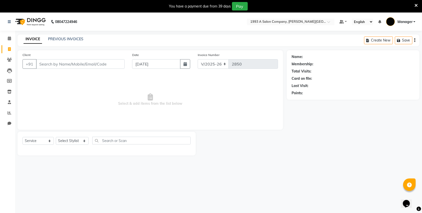
click at [416, 39] on div "Create New Save" at bounding box center [391, 41] width 55 height 12
click at [415, 40] on icon "button" at bounding box center [415, 40] width 1 height 0
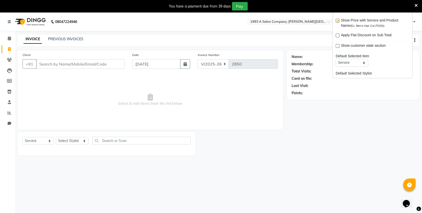
click at [338, 23] on label at bounding box center [338, 21] width 4 height 4
click at [338, 23] on input "checkbox" at bounding box center [337, 21] width 3 height 3
click at [338, 22] on label at bounding box center [338, 21] width 4 height 4
click at [338, 22] on input "checkbox" at bounding box center [337, 21] width 3 height 3
checkbox input "true"
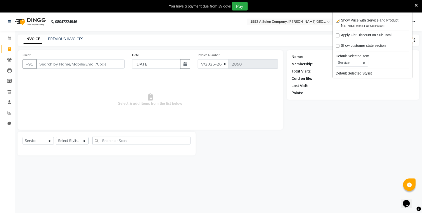
click at [417, 5] on icon at bounding box center [416, 5] width 3 height 5
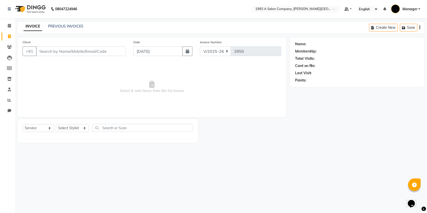
click at [419, 27] on div "Create New Save" at bounding box center [396, 28] width 55 height 12
click at [421, 28] on div "Create New Save" at bounding box center [396, 28] width 55 height 12
click at [420, 28] on icon "button" at bounding box center [420, 28] width 1 height 0
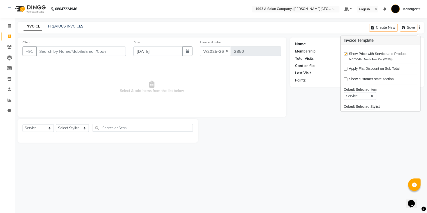
click at [335, 49] on div "Membership:" at bounding box center [357, 51] width 124 height 5
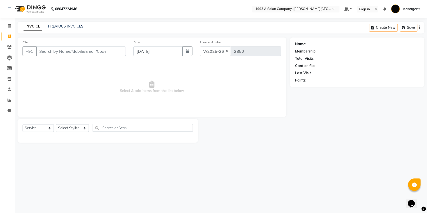
click at [420, 28] on icon "button" at bounding box center [420, 28] width 1 height 0
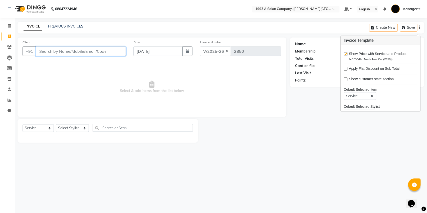
click at [112, 50] on input "Client" at bounding box center [81, 52] width 90 height 10
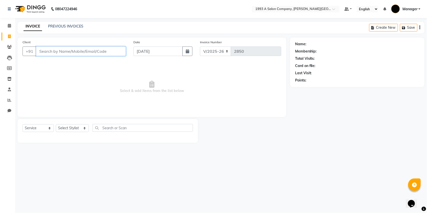
paste input "O3+ Skin Whitening F"
type input "O3+ Skin Whitening F"
drag, startPoint x: 86, startPoint y: 46, endPoint x: 46, endPoint y: 52, distance: 40.6
click at [46, 52] on div "Client +91 O3+ Skin Whitening F Add Client" at bounding box center [74, 50] width 111 height 21
drag, startPoint x: 91, startPoint y: 50, endPoint x: 25, endPoint y: 47, distance: 65.4
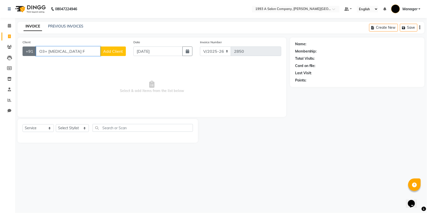
click at [25, 47] on div "+91 O3+ Skin Whitening F Add Client" at bounding box center [74, 52] width 103 height 10
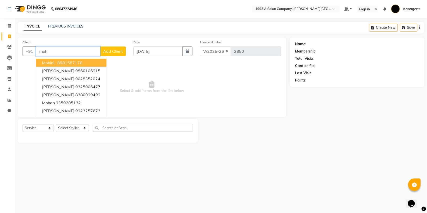
click at [67, 63] on ngb-highlight "8981587176" at bounding box center [69, 62] width 25 height 5
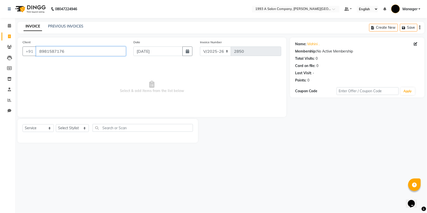
drag, startPoint x: 53, startPoint y: 53, endPoint x: 43, endPoint y: 53, distance: 10.0
click at [43, 53] on input "8981587176" at bounding box center [81, 52] width 90 height 10
type input "8"
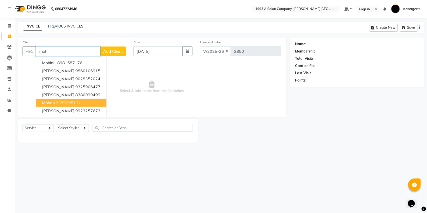
click at [88, 100] on button "Mohan 9359205132" at bounding box center [71, 103] width 70 height 8
type input "9359205132"
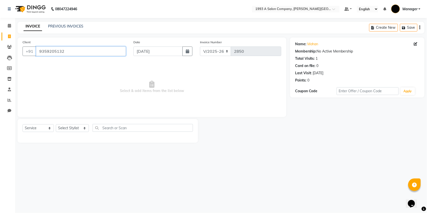
drag, startPoint x: 24, startPoint y: 53, endPoint x: 0, endPoint y: 51, distance: 23.6
click at [5, 53] on app-home "08047224946 Select Location × 1993 A Salon Company, Prabhat Road Default Panel …" at bounding box center [213, 75] width 427 height 150
click at [5, 31] on li "Invoice" at bounding box center [7, 36] width 15 height 11
click at [9, 35] on icon at bounding box center [9, 37] width 3 height 4
select select "service"
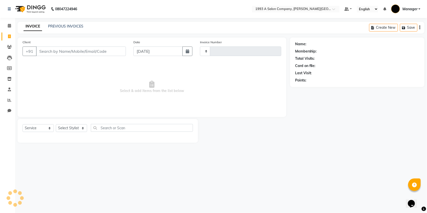
type input "2850"
select select "613"
click at [55, 25] on link "PREVIOUS INVOICES" at bounding box center [65, 26] width 35 height 5
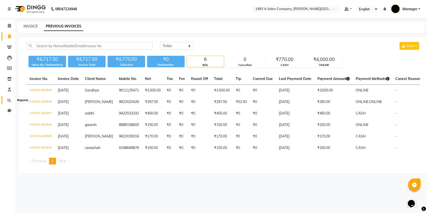
click at [8, 102] on span at bounding box center [9, 101] width 9 height 6
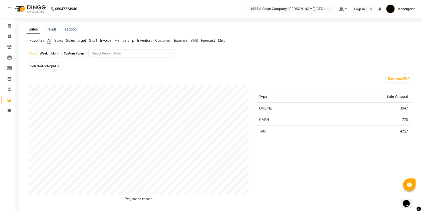
click at [121, 40] on span "Membership" at bounding box center [124, 40] width 20 height 5
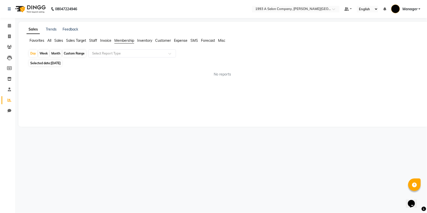
click at [102, 41] on span "Invoice" at bounding box center [105, 40] width 11 height 5
click at [12, 31] on ul "Calendar Invoice Clients Leads Members Inventory Staff Reports Chat Completed I…" at bounding box center [7, 70] width 15 height 98
click at [11, 36] on span at bounding box center [9, 37] width 9 height 6
select select "service"
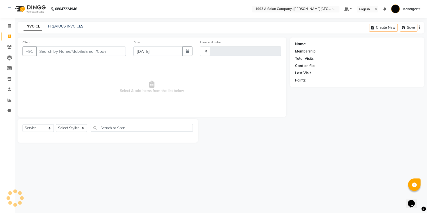
type input "2850"
select select "613"
click at [86, 50] on input "Client" at bounding box center [81, 52] width 90 height 10
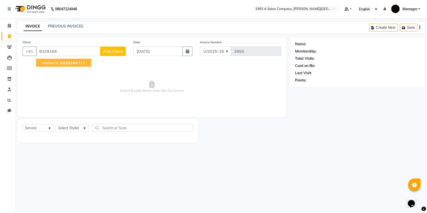
click at [80, 65] on ngb-highlight "8329164 317" at bounding box center [72, 62] width 26 height 5
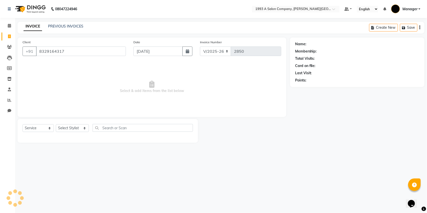
type input "8329164317"
select select "1: Object"
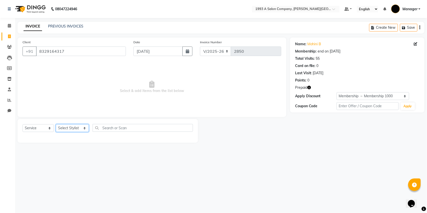
click at [64, 129] on select "Select Stylist Bhagyashri Kaifee Khan Manager Max Ansari Mr Shirish (owner) Pra…" at bounding box center [72, 128] width 33 height 8
select select "57488"
click at [56, 124] on select "Select Stylist Bhagyashri Kaifee Khan Manager Max Ansari Mr Shirish (owner) Pra…" at bounding box center [72, 128] width 33 height 8
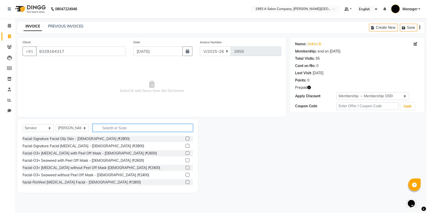
click at [113, 128] on input "text" at bounding box center [143, 128] width 100 height 8
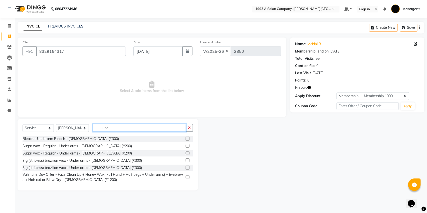
type input "und"
click at [188, 160] on label at bounding box center [188, 161] width 4 height 4
click at [188, 160] on input "checkbox" at bounding box center [187, 160] width 3 height 3
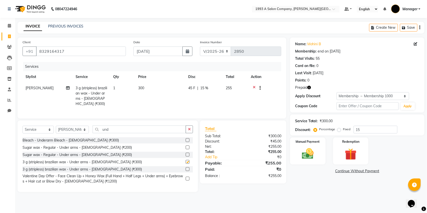
checkbox input "false"
click at [189, 132] on button "button" at bounding box center [189, 130] width 7 height 8
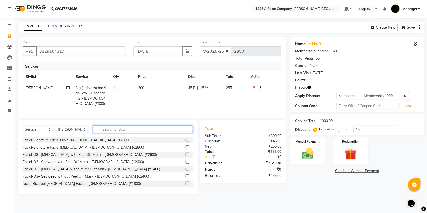
click at [176, 129] on input "text" at bounding box center [143, 130] width 100 height 8
type input "upp"
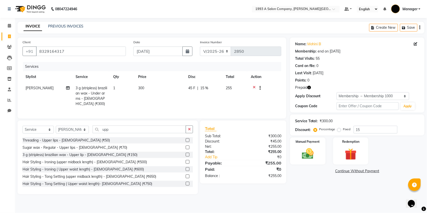
click at [186, 154] on label at bounding box center [188, 155] width 4 height 4
click at [186, 154] on input "checkbox" at bounding box center [187, 154] width 3 height 3
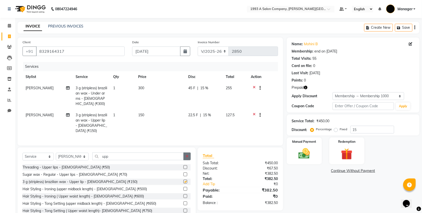
checkbox input "false"
click at [187, 153] on button "button" at bounding box center [186, 157] width 7 height 8
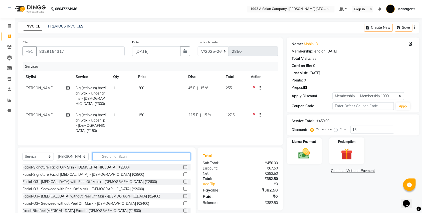
click at [154, 153] on input "text" at bounding box center [141, 157] width 98 height 8
click at [69, 153] on select "Select Stylist Bhagyashri Kaifee Khan Manager Max Ansari Mr Shirish (owner) Pra…" at bounding box center [72, 157] width 33 height 8
select select "11854"
click at [56, 153] on select "Select Stylist Bhagyashri Kaifee Khan Manager Max Ansari Mr Shirish (owner) Pra…" at bounding box center [72, 157] width 33 height 8
click at [125, 153] on input "text" at bounding box center [141, 157] width 98 height 8
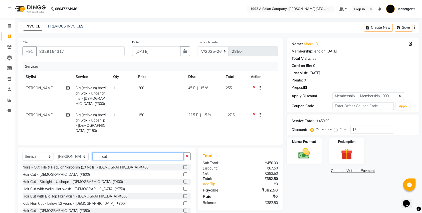
type input "cut"
click at [183, 187] on label at bounding box center [185, 189] width 4 height 4
click at [183, 188] on input "checkbox" at bounding box center [184, 189] width 3 height 3
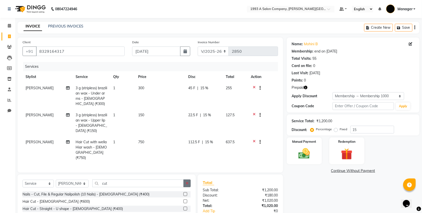
checkbox input "false"
click at [188, 182] on icon "button" at bounding box center [187, 184] width 3 height 4
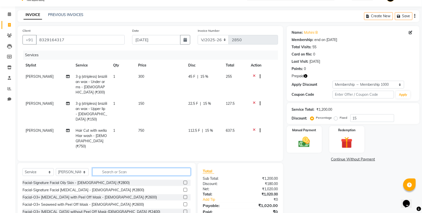
scroll to position [32, 0]
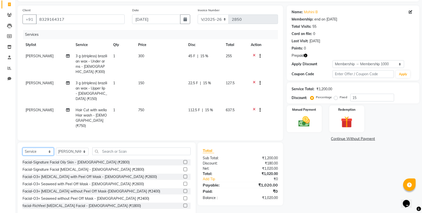
click at [45, 148] on select "Select Service Product Membership Package Voucher Prepaid Gift Card" at bounding box center [38, 152] width 31 height 8
select select "product"
click at [23, 148] on select "Select Service Product Membership Package Voucher Prepaid Gift Card" at bounding box center [38, 152] width 31 height 8
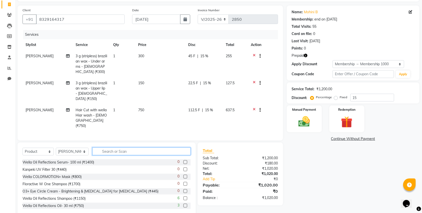
click at [107, 148] on input "text" at bounding box center [141, 152] width 98 height 8
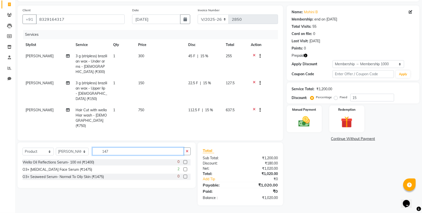
scroll to position [21, 0]
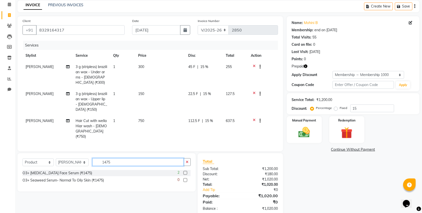
type input "1475"
click at [187, 171] on label at bounding box center [185, 173] width 4 height 4
click at [187, 172] on input "checkbox" at bounding box center [184, 173] width 3 height 3
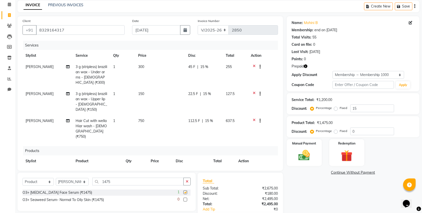
checkbox input "false"
click at [186, 185] on button "button" at bounding box center [186, 182] width 7 height 8
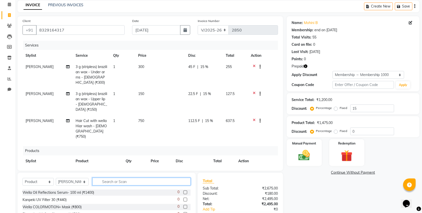
click at [170, 184] on input "text" at bounding box center [141, 182] width 98 height 8
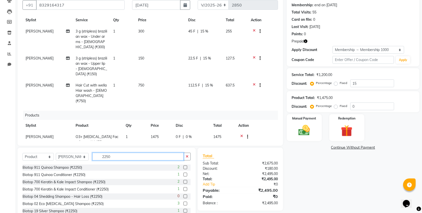
scroll to position [62, 0]
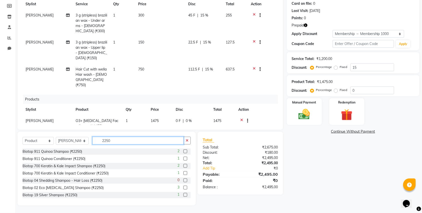
type input "2250"
click at [183, 188] on label at bounding box center [185, 188] width 4 height 4
click at [183, 188] on input "checkbox" at bounding box center [184, 187] width 3 height 3
checkbox input "false"
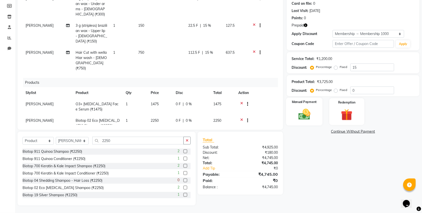
click at [303, 119] on img at bounding box center [305, 115] width 20 height 14
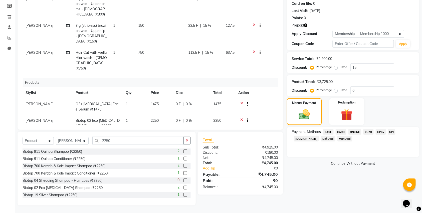
click at [356, 131] on span "ONLINE" at bounding box center [354, 132] width 13 height 6
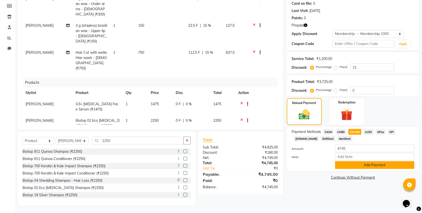
click at [353, 169] on button "Add Payment" at bounding box center [374, 165] width 79 height 8
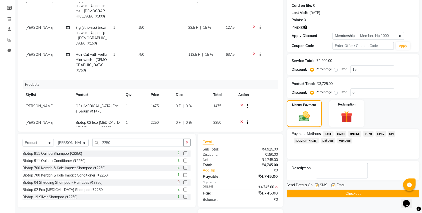
scroll to position [53, 0]
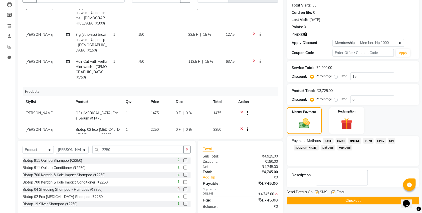
click at [316, 192] on label at bounding box center [317, 193] width 4 height 4
click at [316, 192] on input "checkbox" at bounding box center [316, 192] width 3 height 3
checkbox input "false"
click at [320, 197] on button "Checkout" at bounding box center [353, 201] width 133 height 8
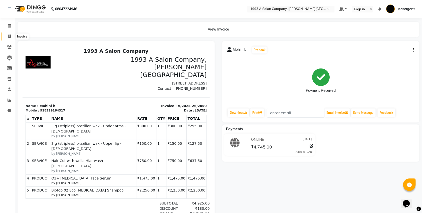
click at [9, 37] on icon at bounding box center [9, 37] width 3 height 4
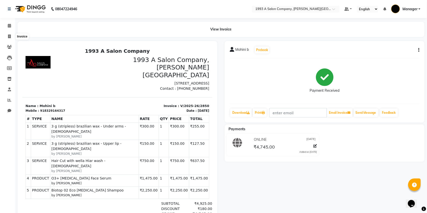
select select "613"
select select "service"
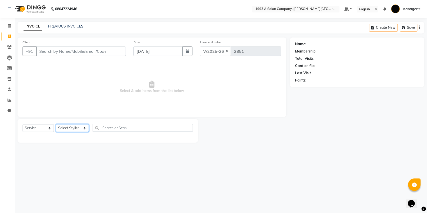
click at [68, 129] on select "Select Stylist Bhagyashri Kaifee Khan Manager Max Ansari Mr Shirish (owner) Pra…" at bounding box center [72, 128] width 33 height 8
select select "11854"
click at [56, 124] on select "Select Stylist Bhagyashri Kaifee Khan Manager Max Ansari Mr Shirish (owner) Pra…" at bounding box center [72, 128] width 33 height 8
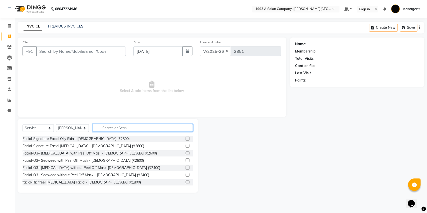
click at [103, 131] on input "text" at bounding box center [143, 128] width 100 height 8
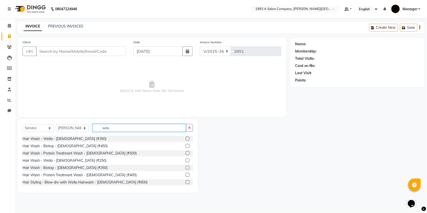
type input "was"
click at [186, 147] on label at bounding box center [188, 146] width 4 height 4
click at [186, 147] on input "checkbox" at bounding box center [187, 146] width 3 height 3
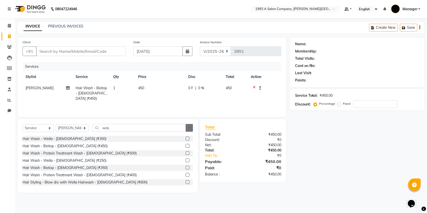
checkbox input "false"
drag, startPoint x: 192, startPoint y: 130, endPoint x: 158, endPoint y: 133, distance: 33.9
click at [191, 130] on button "button" at bounding box center [189, 128] width 7 height 8
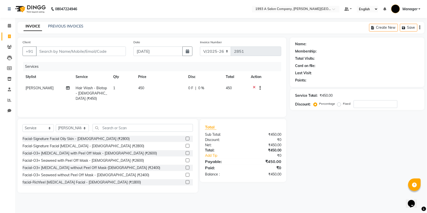
click at [157, 133] on div "Select Service Product Membership Package Voucher Prepaid Gift Card Select Styl…" at bounding box center [108, 130] width 170 height 12
click at [138, 124] on input "text" at bounding box center [143, 128] width 100 height 8
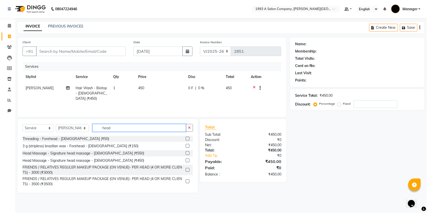
type input "head"
click at [186, 154] on label at bounding box center [188, 153] width 4 height 4
click at [186, 154] on input "checkbox" at bounding box center [187, 153] width 3 height 3
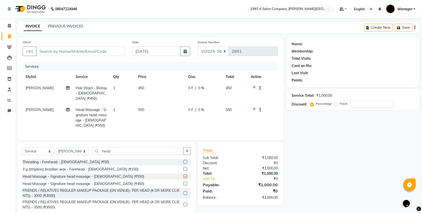
checkbox input "false"
click at [72, 54] on input "Client" at bounding box center [80, 52] width 89 height 10
type input "9"
type input "0"
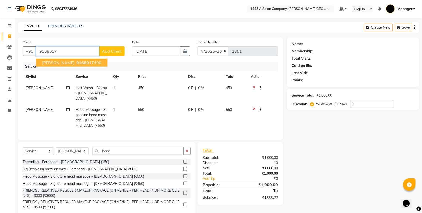
click at [76, 62] on span "9168017" at bounding box center [85, 62] width 18 height 5
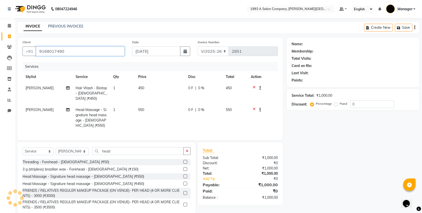
type input "9168017490"
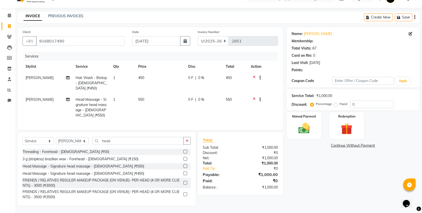
scroll to position [2, 0]
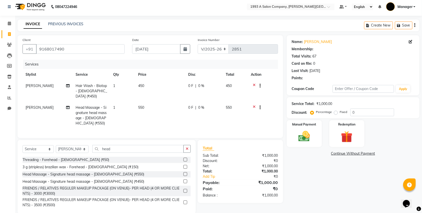
select select "1: Object"
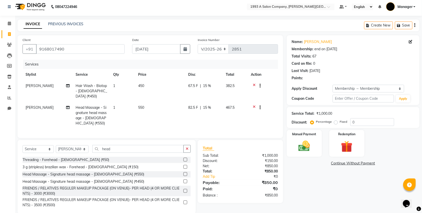
scroll to position [0, 0]
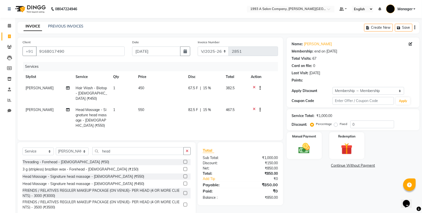
type input "15"
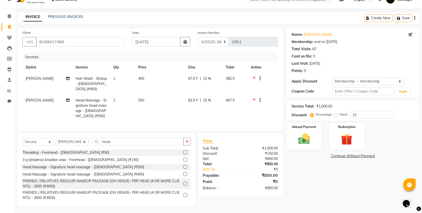
scroll to position [10, 0]
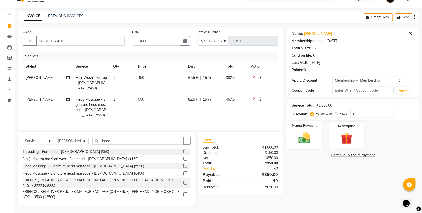
click at [300, 139] on img at bounding box center [305, 138] width 20 height 14
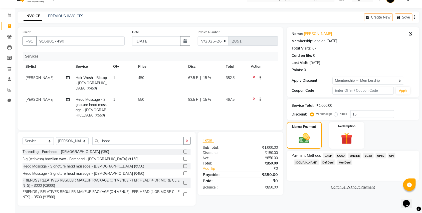
click at [341, 157] on span "CARD" at bounding box center [341, 156] width 11 height 6
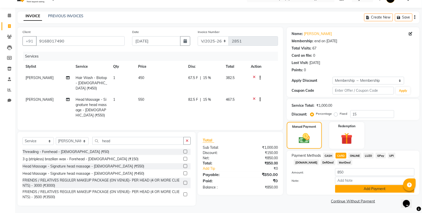
click at [350, 188] on button "Add Payment" at bounding box center [374, 189] width 79 height 8
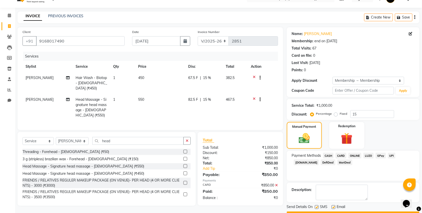
scroll to position [25, 0]
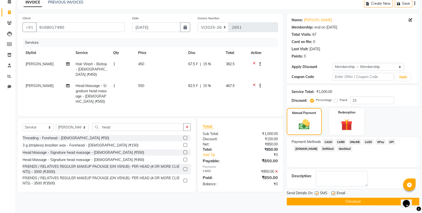
click at [317, 193] on label at bounding box center [317, 194] width 4 height 4
click at [317, 193] on input "checkbox" at bounding box center [316, 193] width 3 height 3
checkbox input "false"
click at [321, 202] on button "Checkout" at bounding box center [353, 202] width 133 height 8
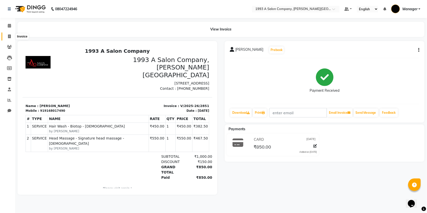
click at [8, 36] on icon at bounding box center [9, 37] width 3 height 4
select select "service"
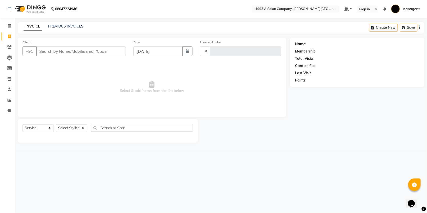
type input "2852"
select select "613"
click at [75, 126] on select "Select Stylist Bhagyashri Kaifee Khan Manager Max Ansari Mr Shirish (owner) Pra…" at bounding box center [72, 128] width 33 height 8
select select "82880"
click at [56, 124] on select "Select Stylist Bhagyashri Kaifee Khan Manager Max Ansari Mr Shirish (owner) Pra…" at bounding box center [72, 128] width 33 height 8
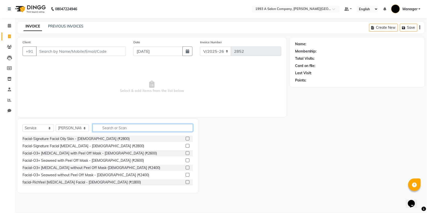
click at [131, 131] on input "text" at bounding box center [143, 128] width 100 height 8
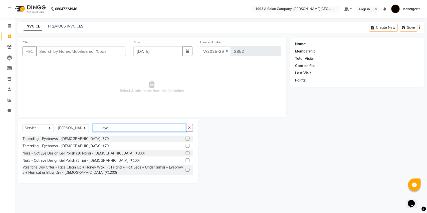
type input "eye"
click at [187, 139] on label at bounding box center [188, 139] width 4 height 4
click at [187, 139] on input "checkbox" at bounding box center [187, 138] width 3 height 3
checkbox input "true"
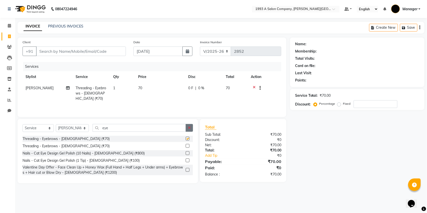
click at [187, 131] on button "button" at bounding box center [189, 128] width 7 height 8
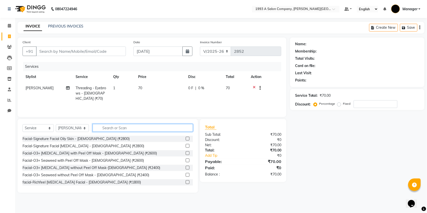
click at [163, 124] on input "text" at bounding box center [143, 128] width 100 height 8
type input "upp"
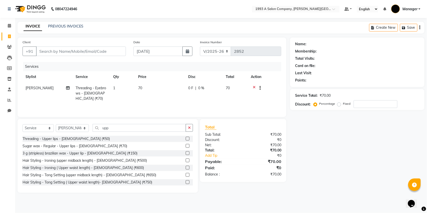
click at [186, 140] on label at bounding box center [188, 139] width 4 height 4
click at [186, 140] on input "checkbox" at bounding box center [187, 138] width 3 height 3
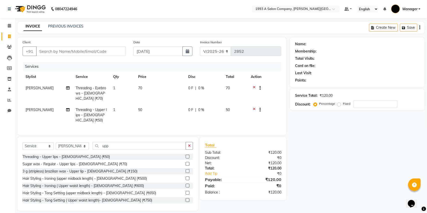
checkbox input "false"
click at [186, 154] on div at bounding box center [189, 157] width 7 height 6
click at [186, 142] on button "button" at bounding box center [189, 146] width 7 height 8
click at [160, 144] on div "Select Service Product Membership Package Voucher Prepaid Gift Card Select Styl…" at bounding box center [108, 148] width 170 height 12
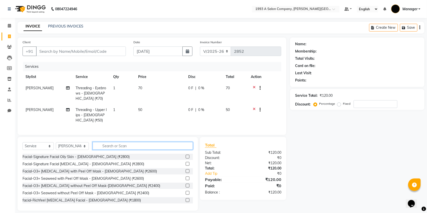
click at [155, 142] on input "text" at bounding box center [143, 146] width 100 height 8
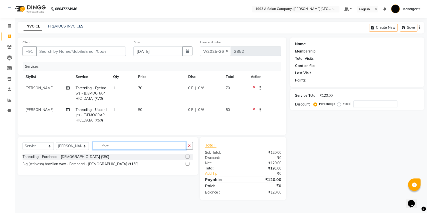
type input "fore"
click at [186, 155] on label at bounding box center [188, 157] width 4 height 4
click at [186, 155] on input "checkbox" at bounding box center [187, 156] width 3 height 3
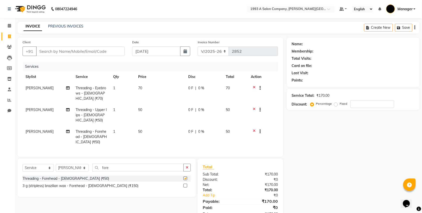
checkbox input "false"
click at [77, 50] on input "Client" at bounding box center [80, 52] width 89 height 10
type input "8"
type input "0"
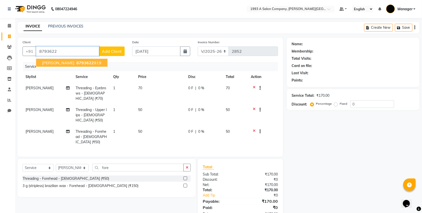
click at [76, 64] on span "8793622" at bounding box center [85, 62] width 18 height 5
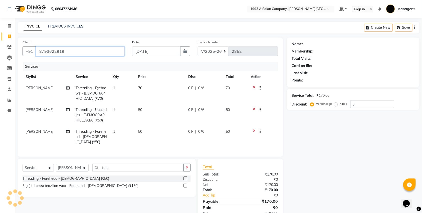
type input "8793622919"
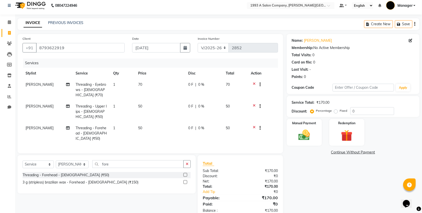
scroll to position [6, 0]
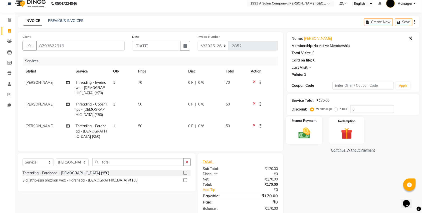
click at [304, 142] on div "Manual Payment" at bounding box center [304, 131] width 37 height 28
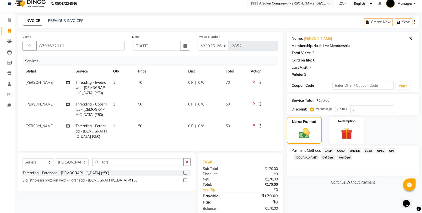
click at [353, 152] on span "ONLINE" at bounding box center [354, 151] width 13 height 6
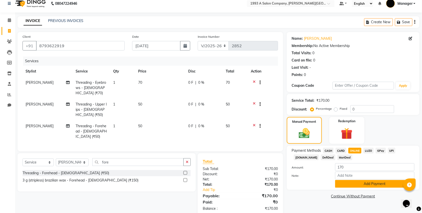
click at [347, 184] on button "Add Payment" at bounding box center [374, 184] width 79 height 8
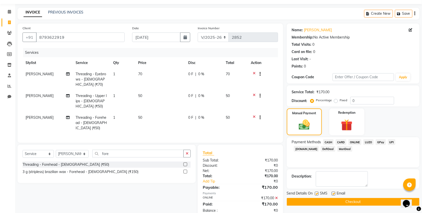
scroll to position [16, 0]
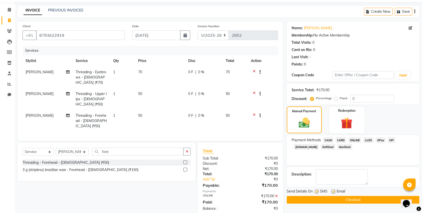
click at [316, 194] on div at bounding box center [316, 192] width 3 height 5
click at [318, 192] on label at bounding box center [317, 192] width 4 height 4
click at [318, 192] on input "checkbox" at bounding box center [316, 191] width 3 height 3
checkbox input "false"
click at [334, 193] on label at bounding box center [334, 192] width 4 height 4
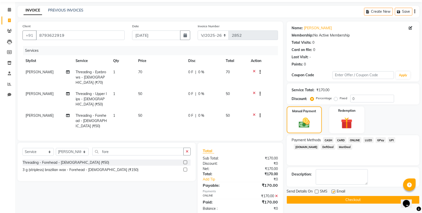
click at [334, 193] on input "checkbox" at bounding box center [333, 191] width 3 height 3
checkbox input "false"
drag, startPoint x: 316, startPoint y: 200, endPoint x: 326, endPoint y: 183, distance: 20.4
click at [317, 200] on button "Checkout" at bounding box center [353, 200] width 133 height 8
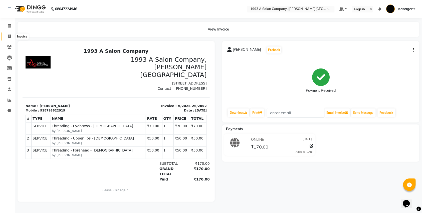
click at [8, 36] on icon at bounding box center [9, 37] width 3 height 4
select select "service"
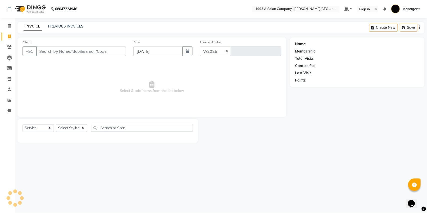
select select "613"
type input "2853"
click at [12, 36] on span at bounding box center [9, 37] width 9 height 6
select select "service"
type input "2853"
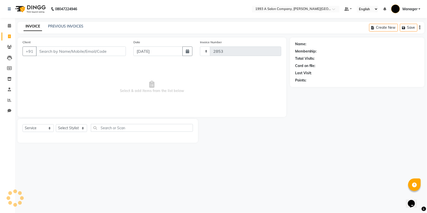
select select "613"
click at [4, 36] on link "Invoice" at bounding box center [8, 37] width 12 height 8
select select "613"
select select "service"
click at [71, 50] on input "Client" at bounding box center [81, 52] width 90 height 10
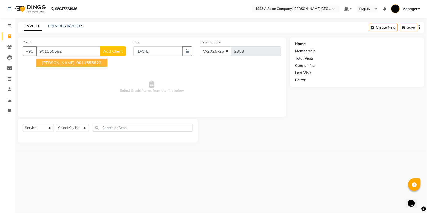
click at [69, 61] on span "[PERSON_NAME]" at bounding box center [58, 62] width 32 height 5
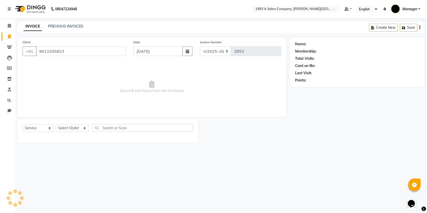
type input "9011555823"
select select "1: Object"
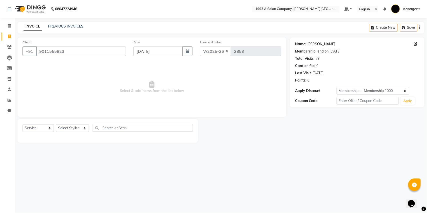
click at [317, 44] on link "[PERSON_NAME]" at bounding box center [321, 44] width 28 height 5
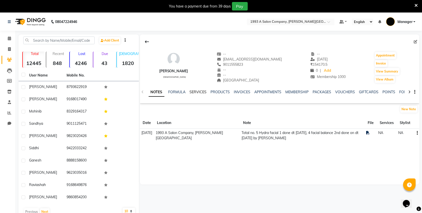
click at [197, 93] on link "SERVICES" at bounding box center [198, 92] width 17 height 5
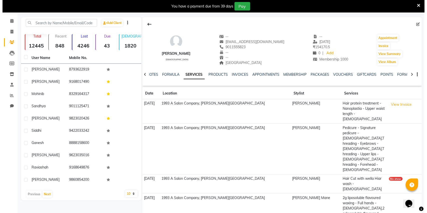
scroll to position [27, 0]
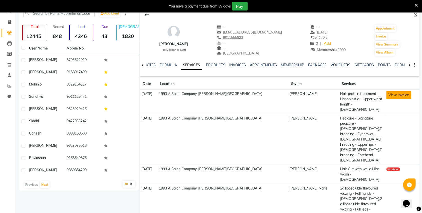
click at [386, 97] on button "View Invoice" at bounding box center [398, 95] width 25 height 8
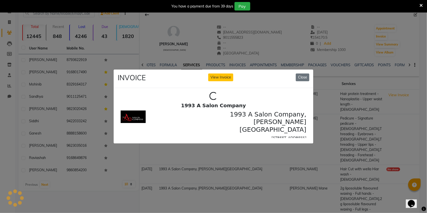
scroll to position [0, 0]
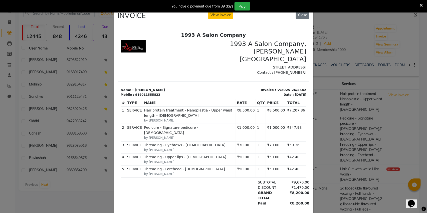
click at [355, 116] on ngb-modal-window "INVOICE View Invoice Close" at bounding box center [213, 106] width 427 height 213
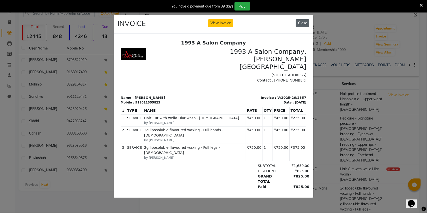
click at [304, 22] on button "Close" at bounding box center [303, 23] width 14 height 8
